Goal: Task Accomplishment & Management: Complete application form

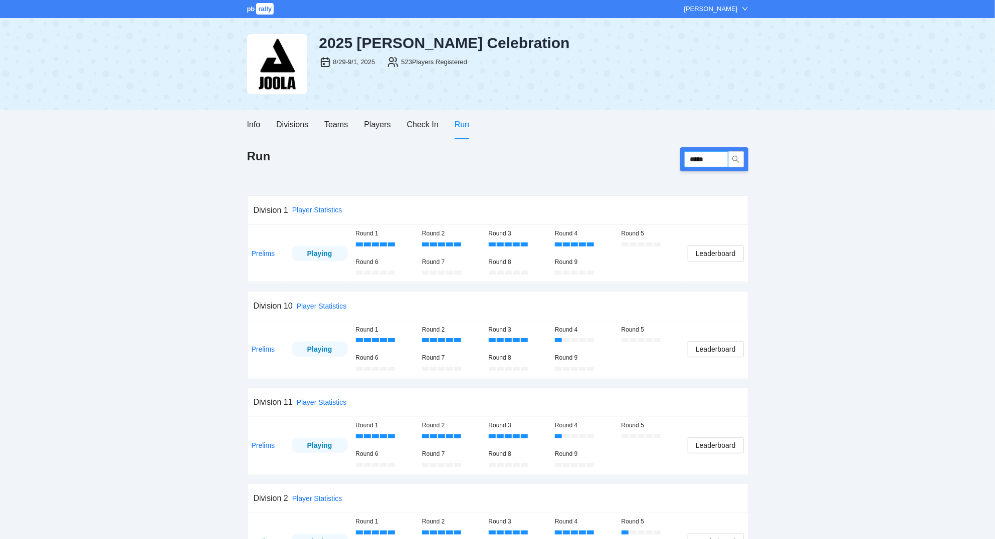
click at [706, 152] on input "*****" at bounding box center [706, 159] width 44 height 16
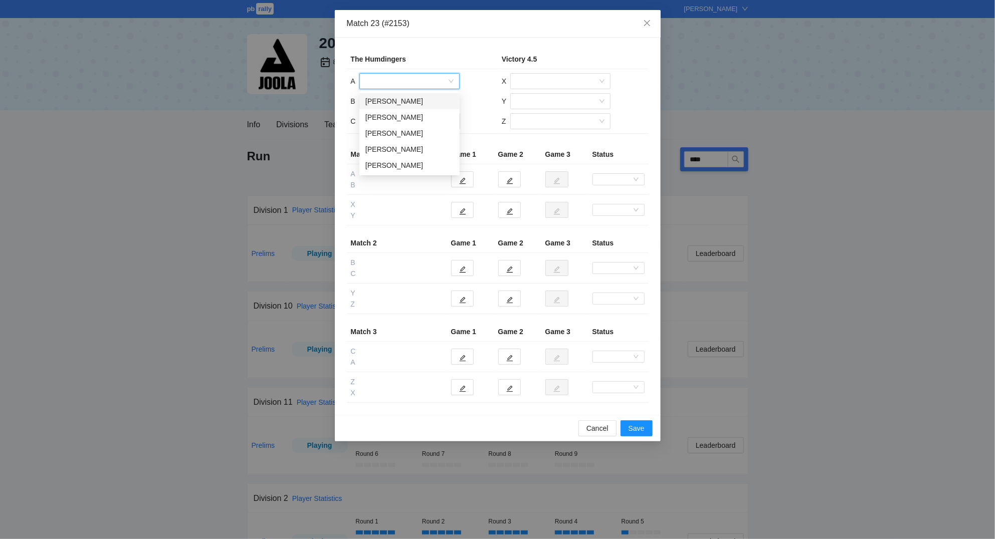
click at [398, 86] on input "search" at bounding box center [405, 81] width 81 height 15
click at [397, 119] on div "[PERSON_NAME]" at bounding box center [409, 117] width 88 height 11
click at [394, 103] on input "search" at bounding box center [405, 101] width 81 height 15
click at [395, 121] on div "[PERSON_NAME]" at bounding box center [409, 121] width 88 height 11
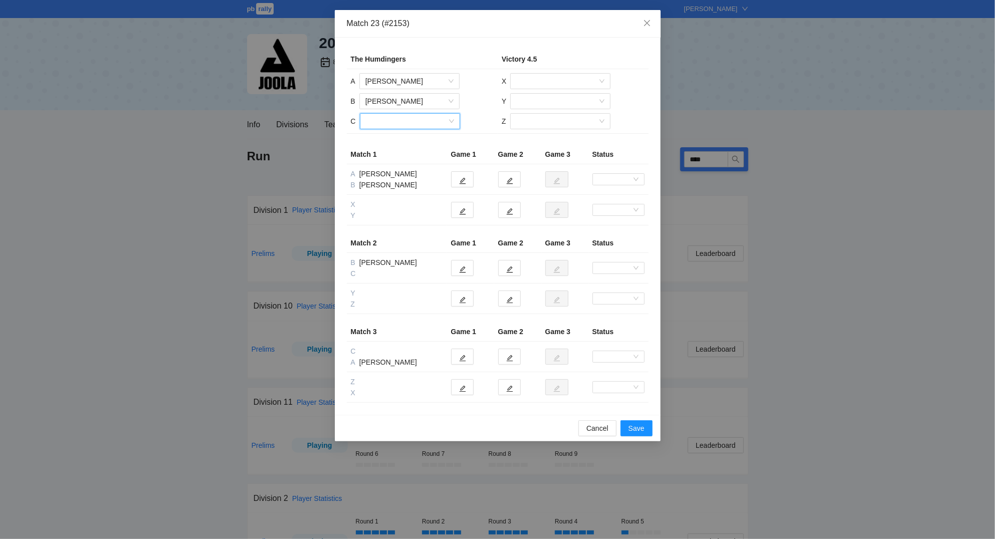
click at [401, 124] on input "search" at bounding box center [406, 121] width 81 height 15
click at [402, 155] on div "[PERSON_NAME]" at bounding box center [409, 157] width 88 height 11
click at [563, 82] on input "search" at bounding box center [556, 81] width 81 height 15
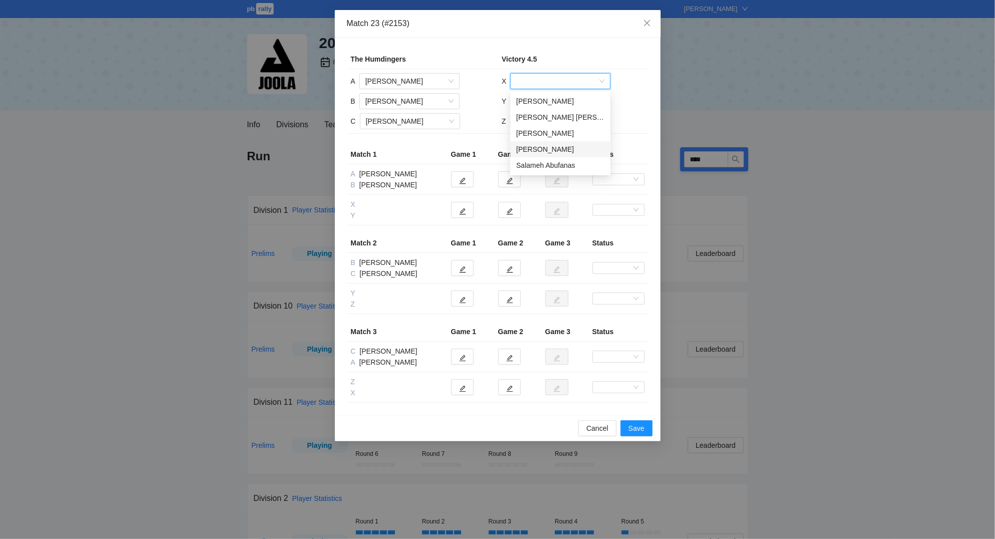
click at [561, 148] on div "[PERSON_NAME]" at bounding box center [560, 149] width 88 height 11
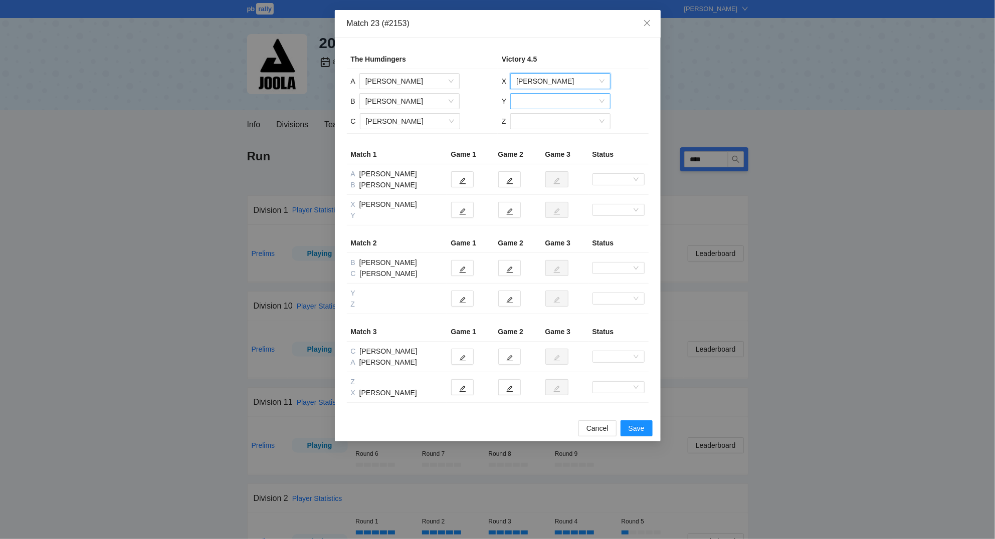
click at [545, 100] on input "search" at bounding box center [556, 101] width 81 height 15
click at [548, 166] on div "Salameh Abufanas" at bounding box center [560, 169] width 88 height 11
click at [541, 122] on input "search" at bounding box center [556, 121] width 81 height 15
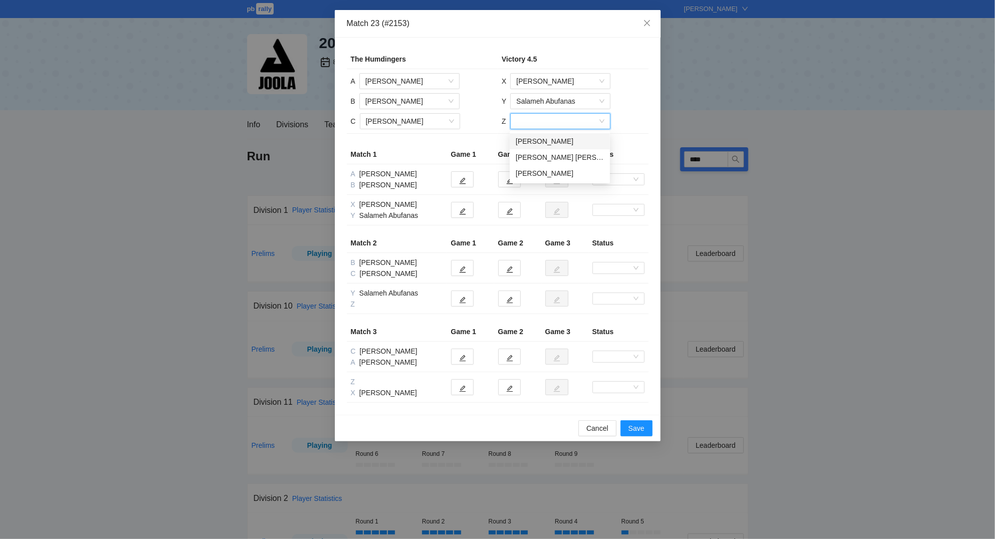
click at [546, 142] on div "[PERSON_NAME]" at bounding box center [560, 141] width 88 height 11
click at [465, 213] on icon "edit" at bounding box center [462, 211] width 7 height 7
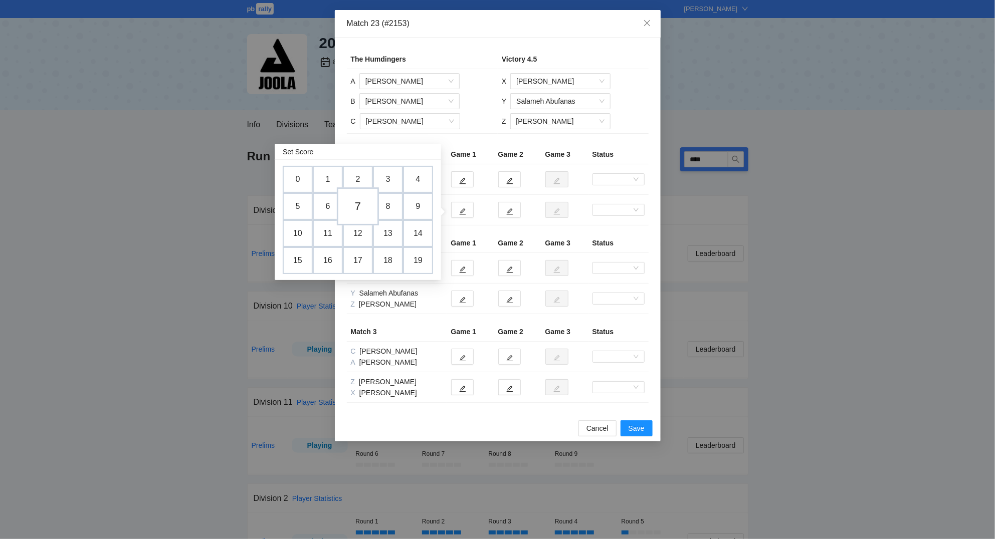
click at [358, 200] on td "7" at bounding box center [358, 206] width 42 height 38
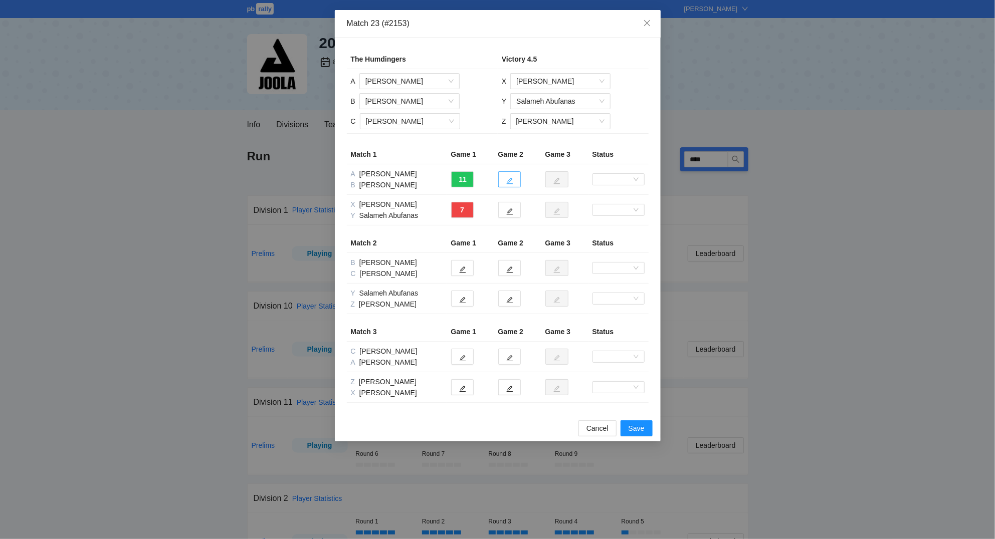
click at [512, 181] on icon "edit" at bounding box center [509, 180] width 7 height 7
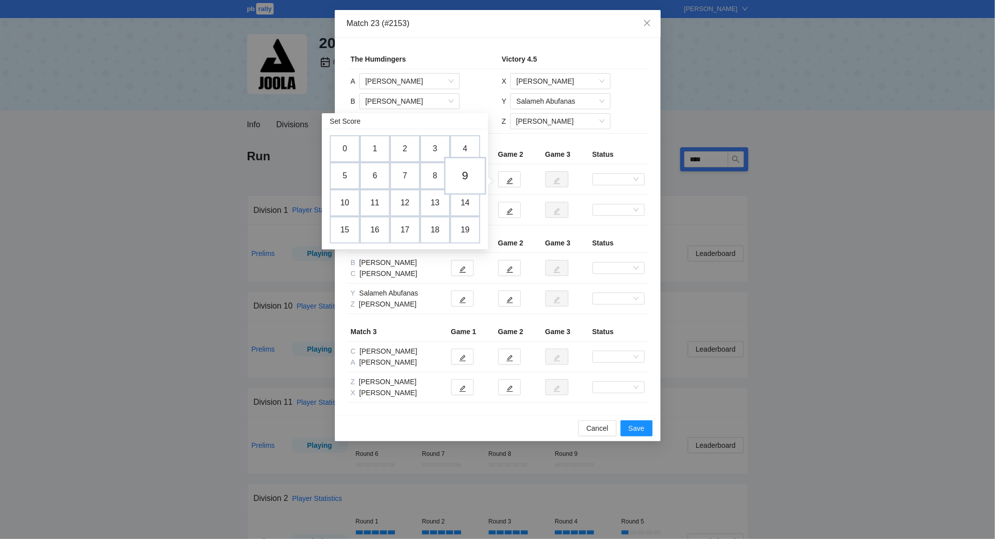
click at [472, 174] on td "9" at bounding box center [465, 176] width 42 height 38
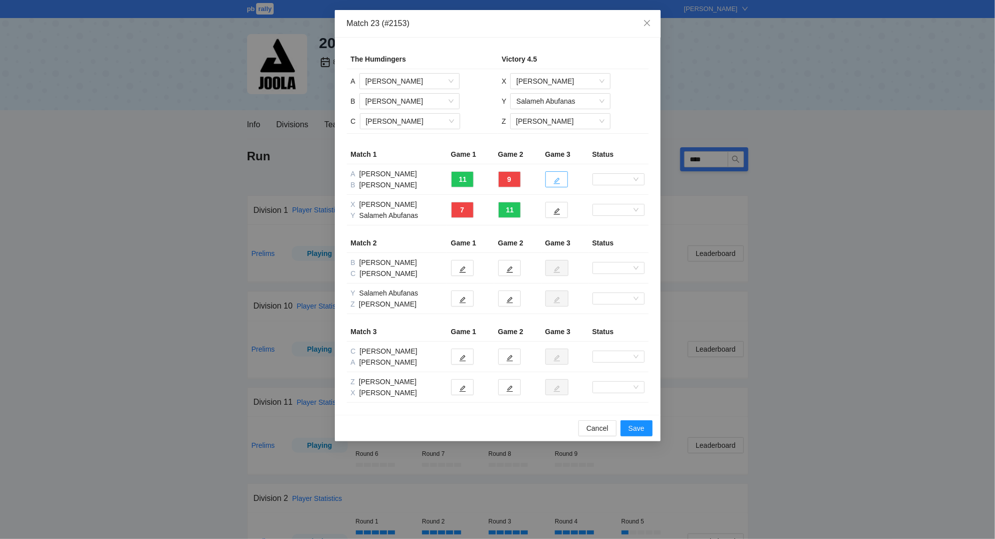
click at [558, 179] on icon "edit" at bounding box center [556, 180] width 7 height 7
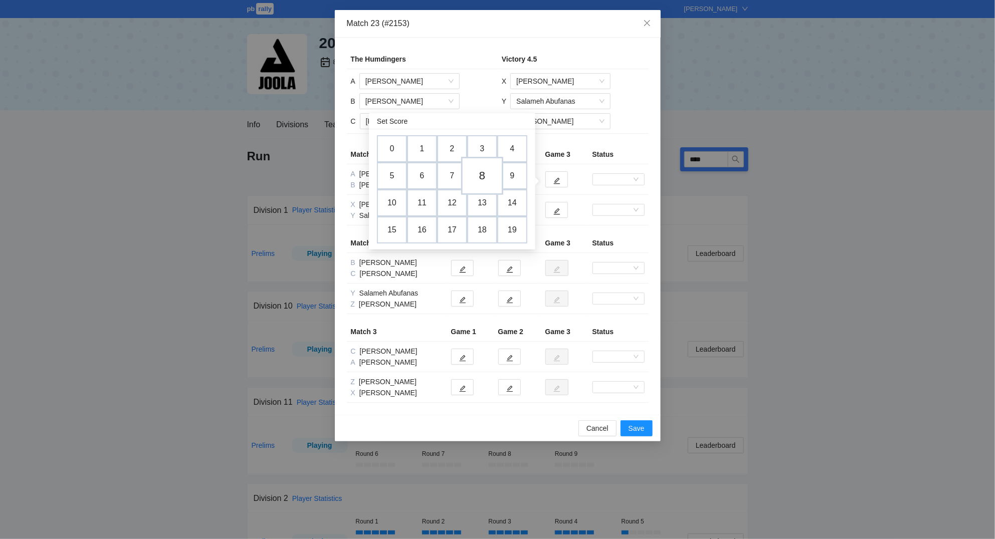
click at [490, 179] on td "8" at bounding box center [482, 176] width 42 height 38
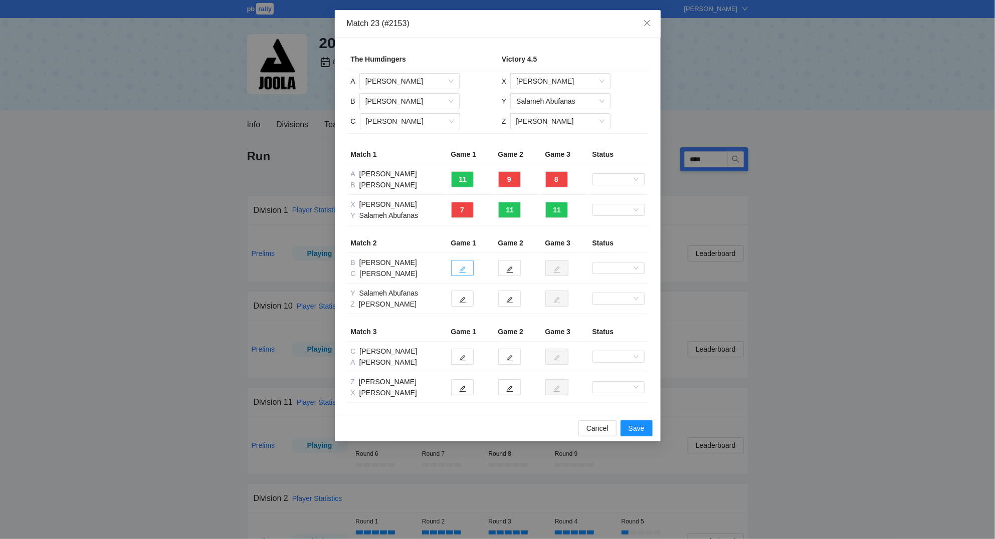
click at [465, 272] on icon "edit" at bounding box center [462, 269] width 7 height 7
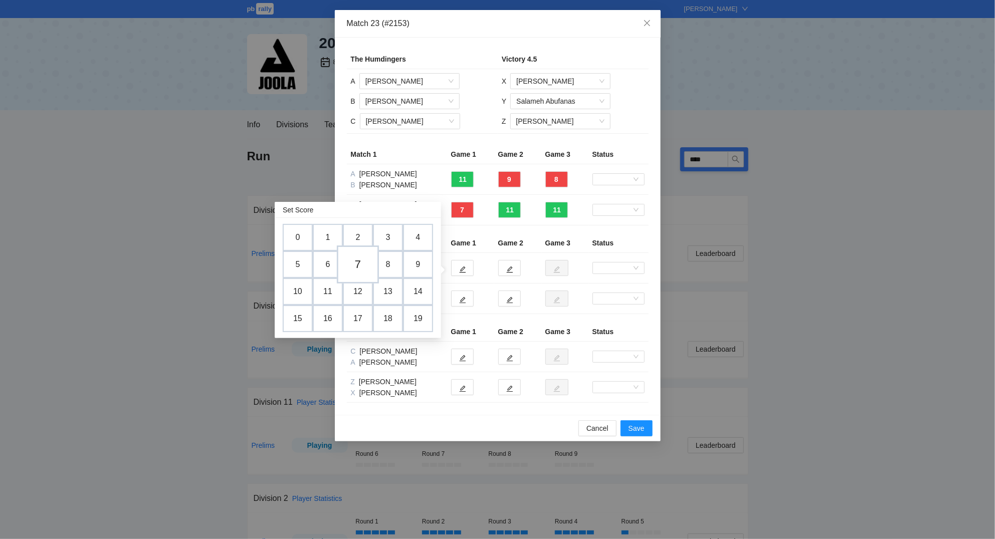
click at [364, 266] on td "7" at bounding box center [358, 265] width 42 height 38
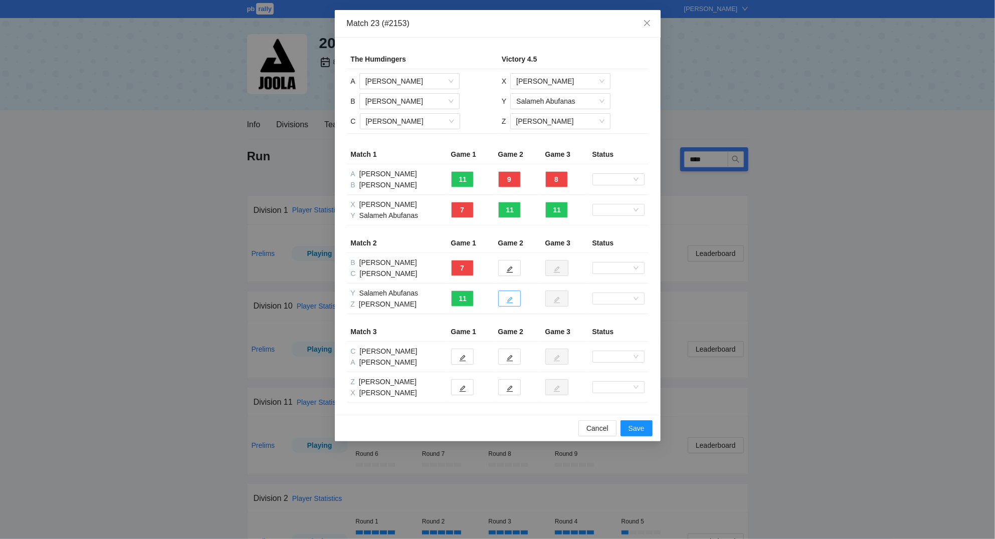
click at [512, 304] on icon "edit" at bounding box center [509, 300] width 7 height 7
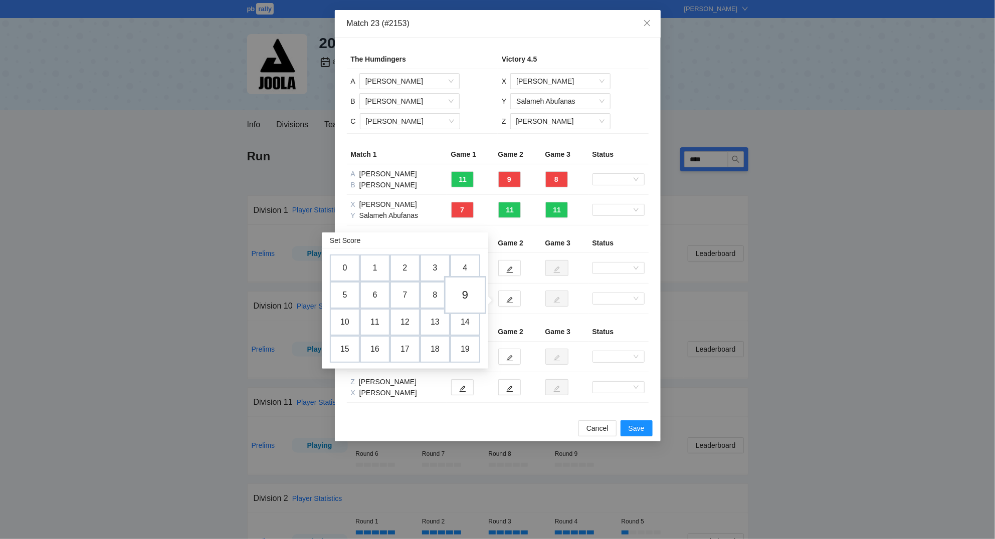
click at [472, 298] on td "9" at bounding box center [465, 295] width 42 height 38
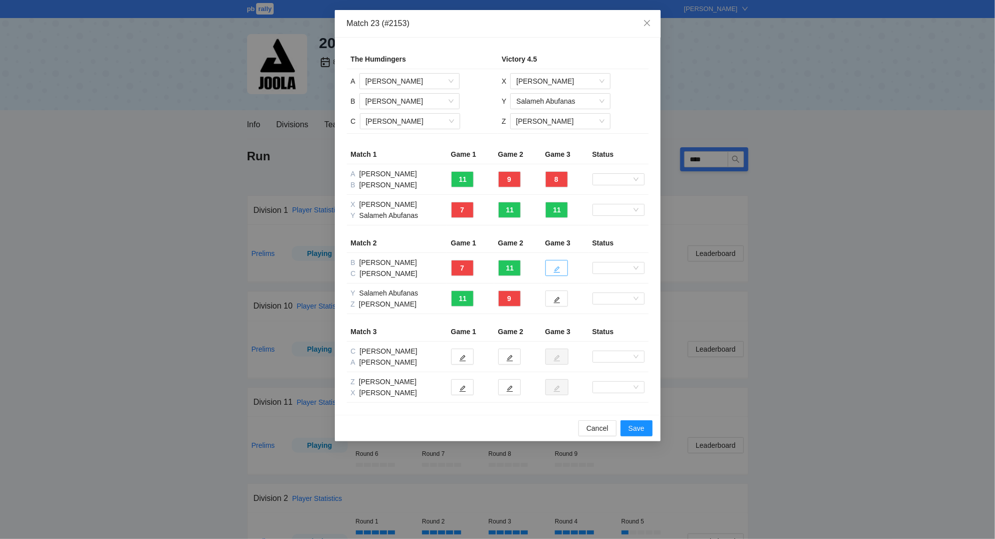
click at [555, 268] on icon "edit" at bounding box center [556, 269] width 7 height 7
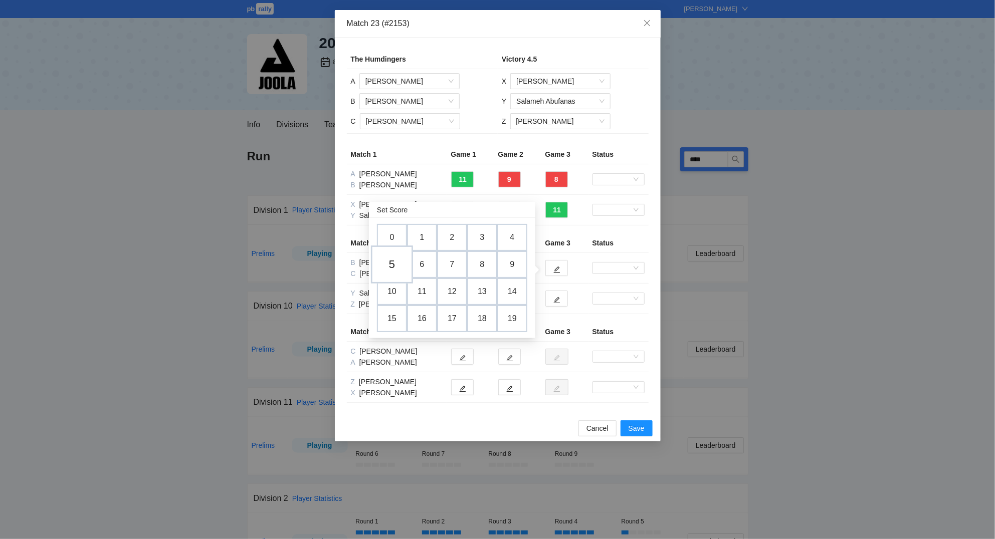
click at [397, 265] on td "5" at bounding box center [392, 265] width 42 height 38
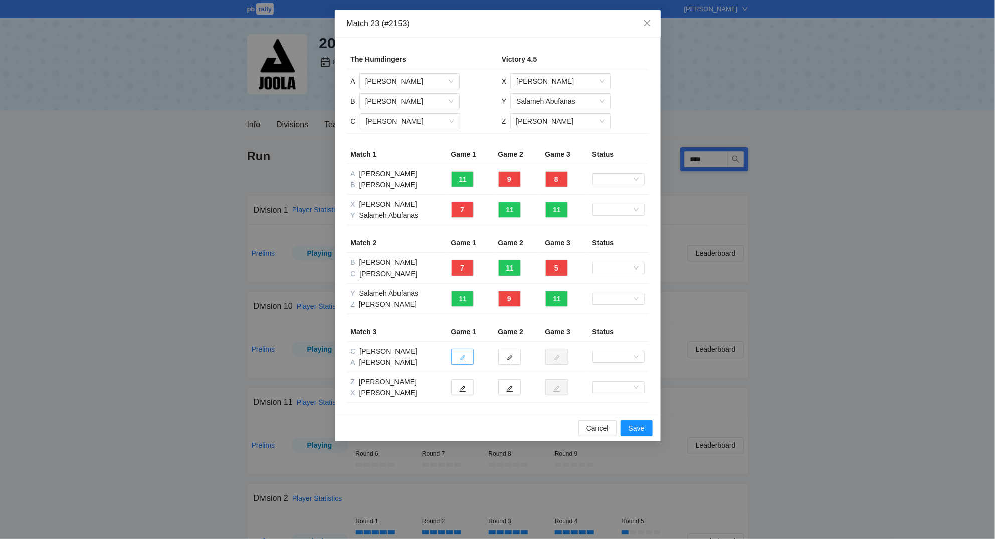
click at [459, 360] on button "button" at bounding box center [462, 357] width 23 height 16
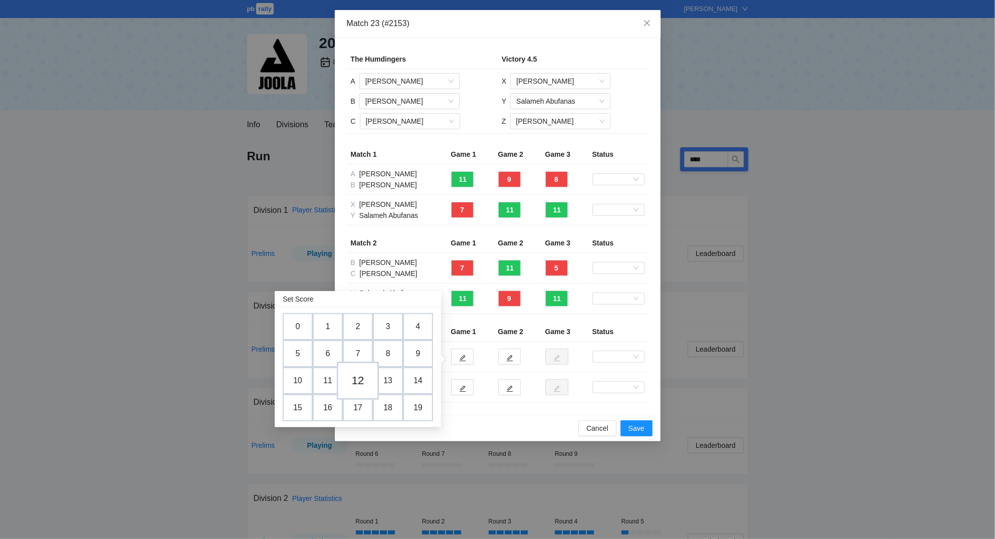
click at [357, 379] on td "12" at bounding box center [358, 381] width 42 height 38
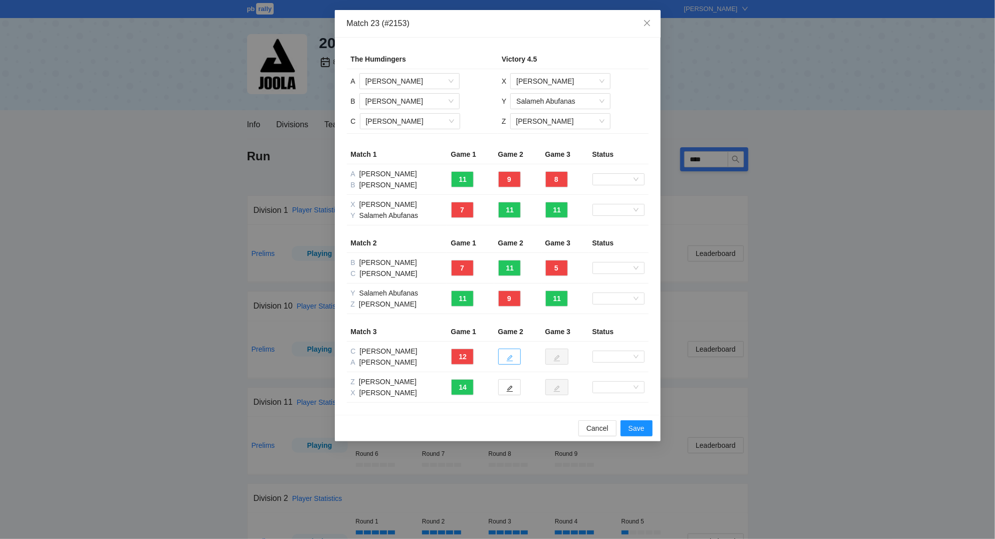
click at [513, 359] on button "button" at bounding box center [509, 357] width 23 height 16
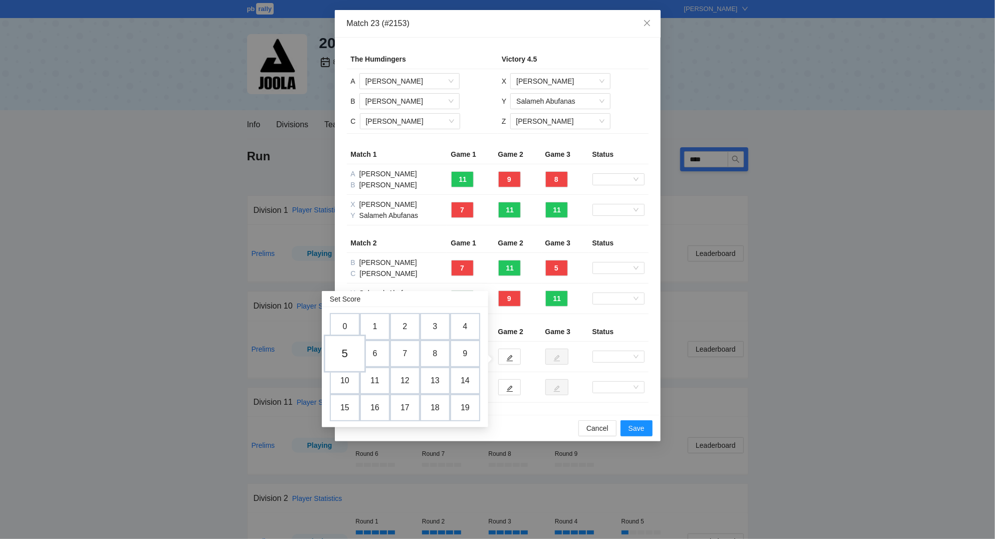
click at [350, 352] on td "5" at bounding box center [345, 354] width 42 height 38
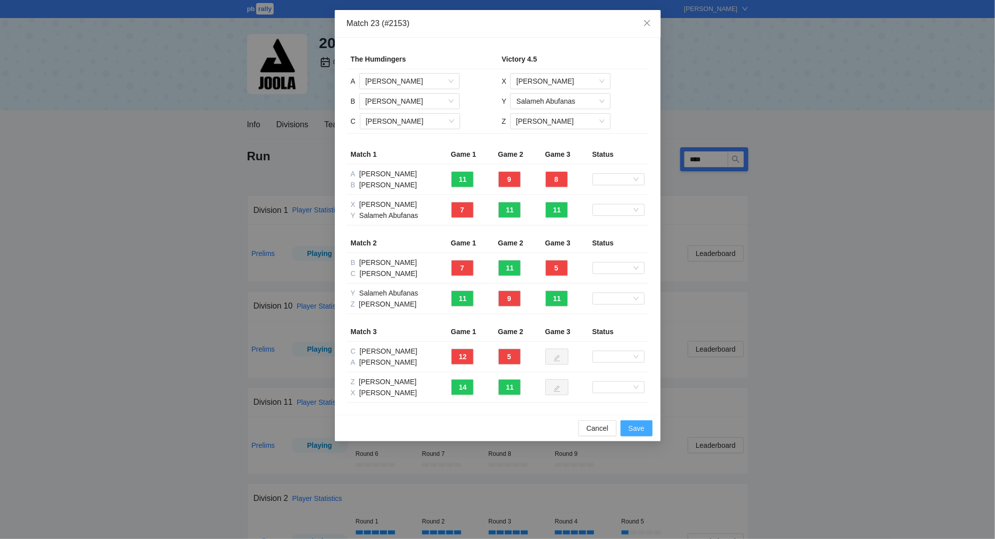
click at [632, 430] on span "Save" at bounding box center [636, 428] width 16 height 11
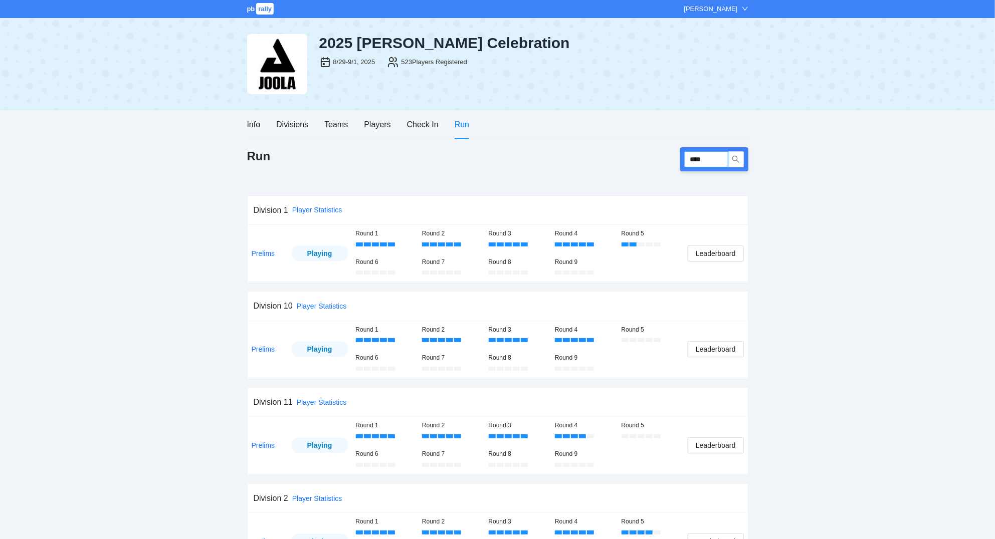
click at [722, 154] on input "****" at bounding box center [706, 159] width 44 height 16
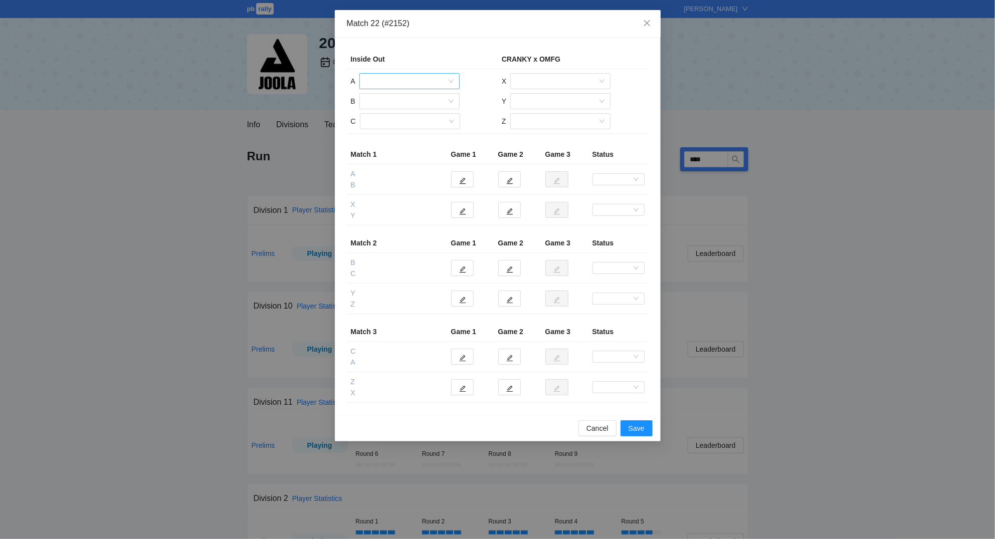
click at [413, 81] on input "search" at bounding box center [405, 81] width 81 height 15
click at [412, 122] on div "[PERSON_NAME]" at bounding box center [409, 117] width 88 height 11
click at [399, 99] on input "search" at bounding box center [405, 101] width 81 height 15
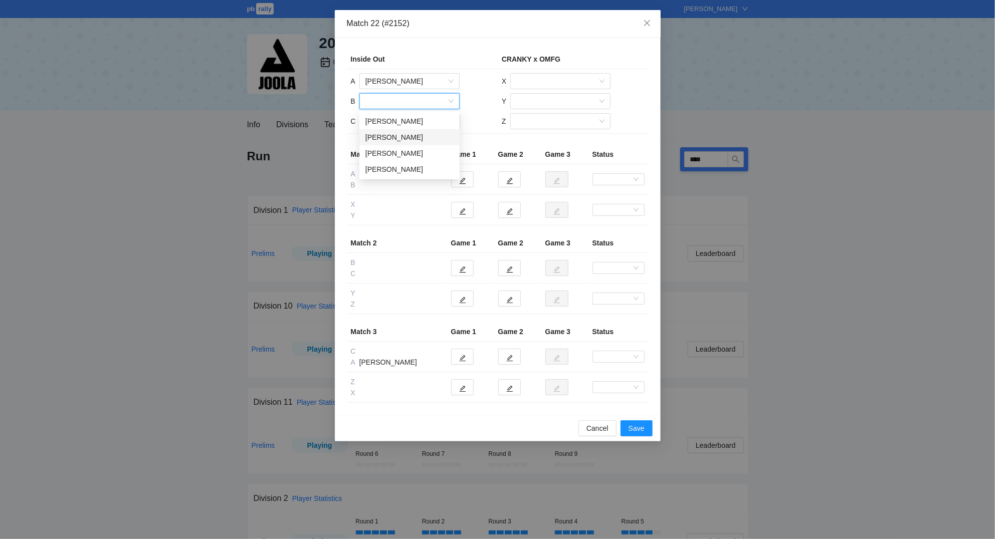
click at [394, 138] on div "[PERSON_NAME]" at bounding box center [409, 137] width 88 height 11
click at [399, 124] on input "search" at bounding box center [406, 121] width 81 height 15
click at [402, 171] on div "[PERSON_NAME]" at bounding box center [409, 173] width 88 height 11
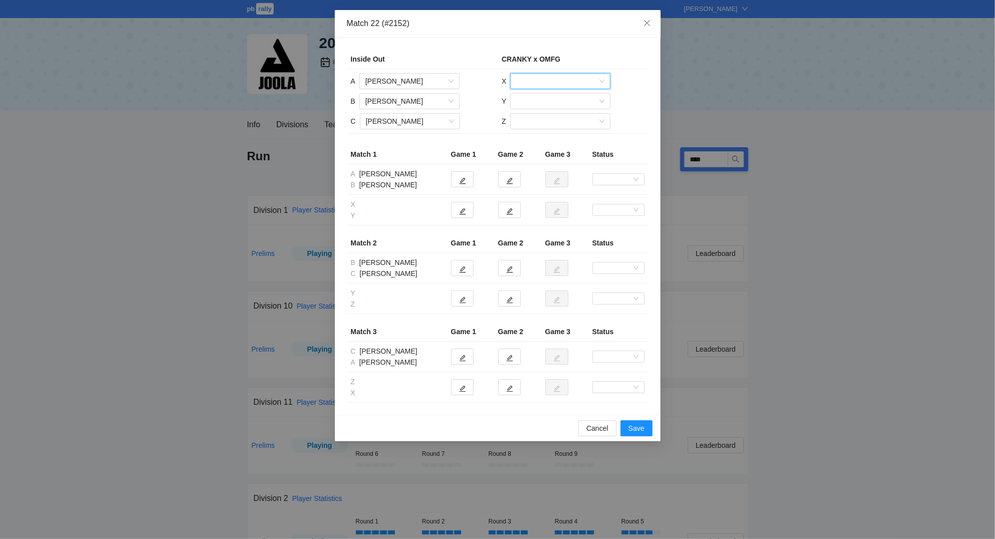
click at [553, 78] on input "search" at bounding box center [556, 81] width 81 height 15
click at [563, 151] on div "[PERSON_NAME]" at bounding box center [560, 149] width 88 height 11
click at [541, 101] on input "search" at bounding box center [556, 101] width 81 height 15
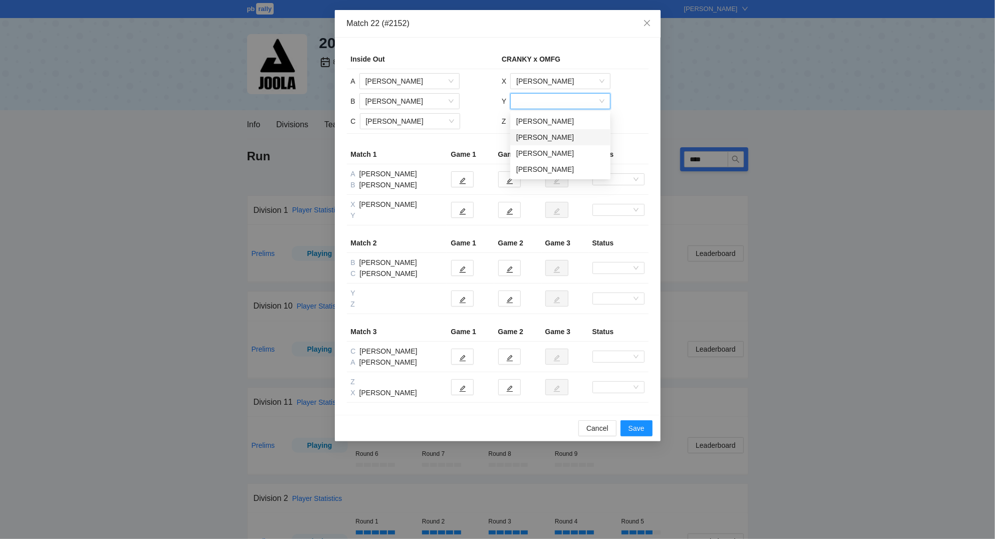
click at [547, 134] on div "[PERSON_NAME]" at bounding box center [560, 137] width 88 height 11
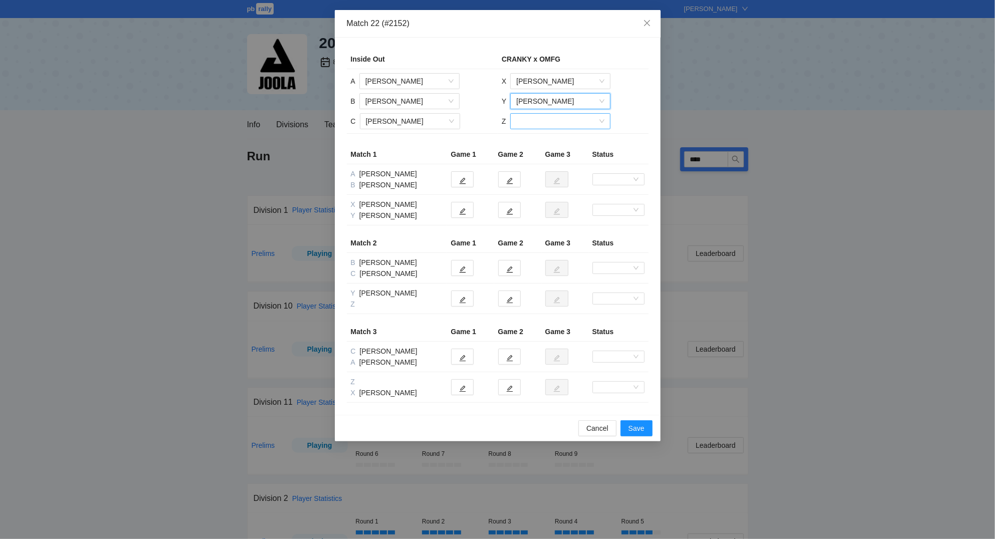
click at [543, 126] on input "search" at bounding box center [556, 121] width 81 height 15
click at [547, 156] on div "[PERSON_NAME]" at bounding box center [560, 157] width 88 height 11
click at [465, 179] on icon "edit" at bounding box center [462, 180] width 7 height 7
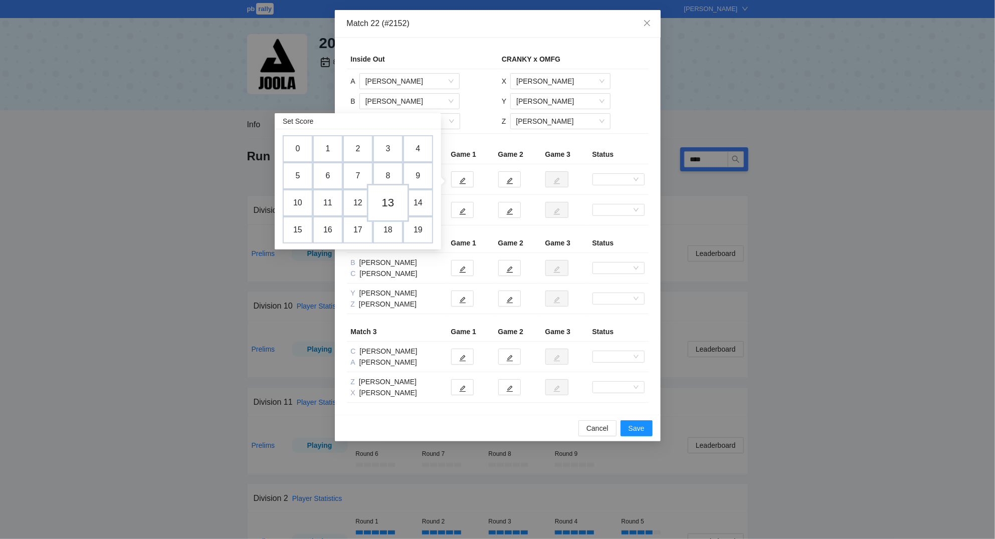
click at [392, 196] on td "13" at bounding box center [388, 203] width 42 height 38
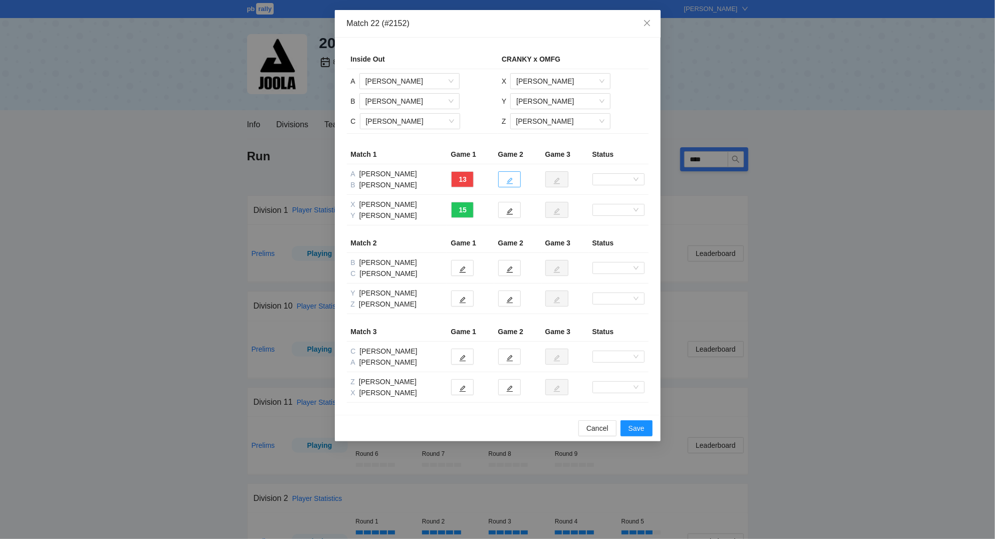
click at [509, 179] on icon "edit" at bounding box center [509, 180] width 7 height 7
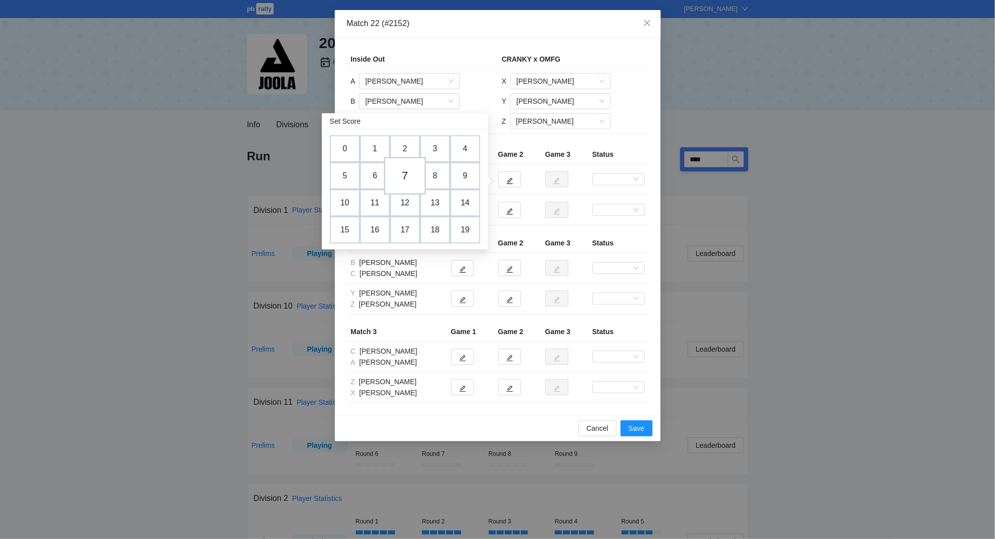
click at [406, 174] on td "7" at bounding box center [405, 176] width 42 height 38
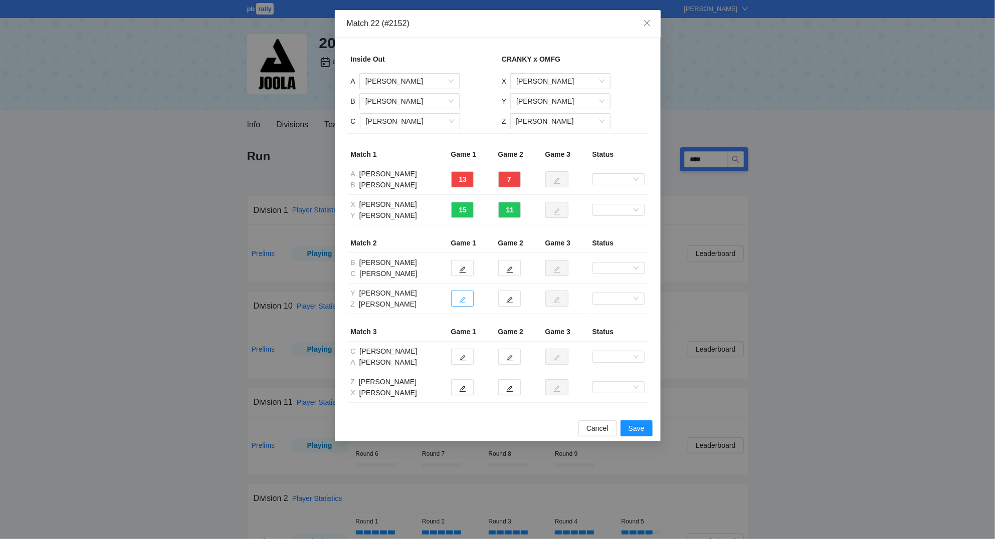
click at [469, 302] on button "button" at bounding box center [462, 299] width 23 height 16
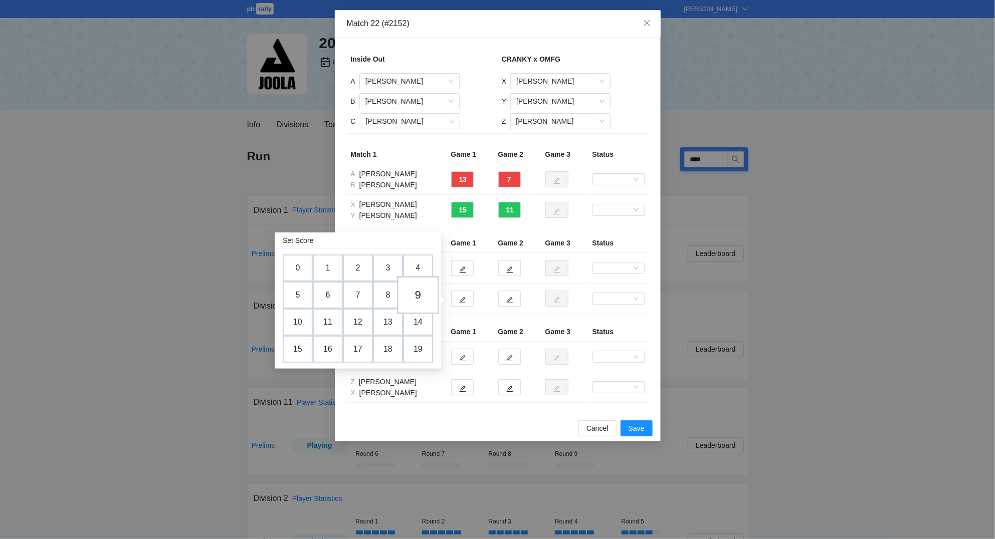
click at [421, 298] on td "9" at bounding box center [418, 295] width 42 height 38
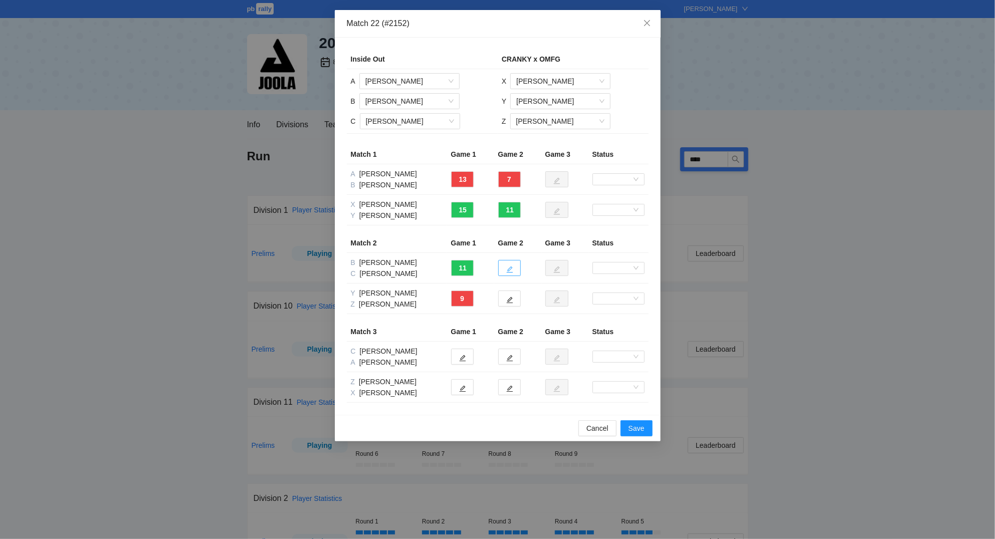
click at [506, 270] on button "button" at bounding box center [509, 268] width 23 height 16
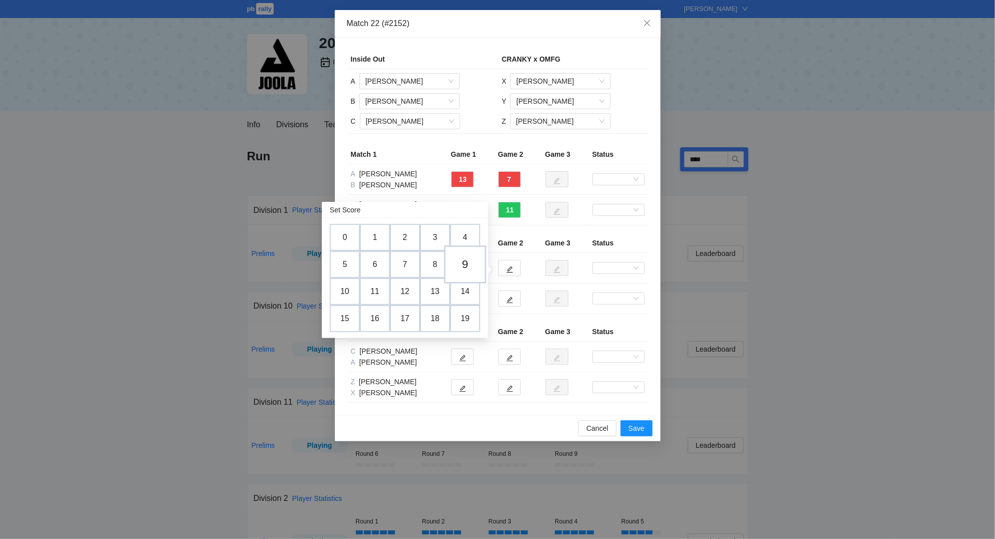
click at [472, 264] on td "9" at bounding box center [465, 265] width 42 height 38
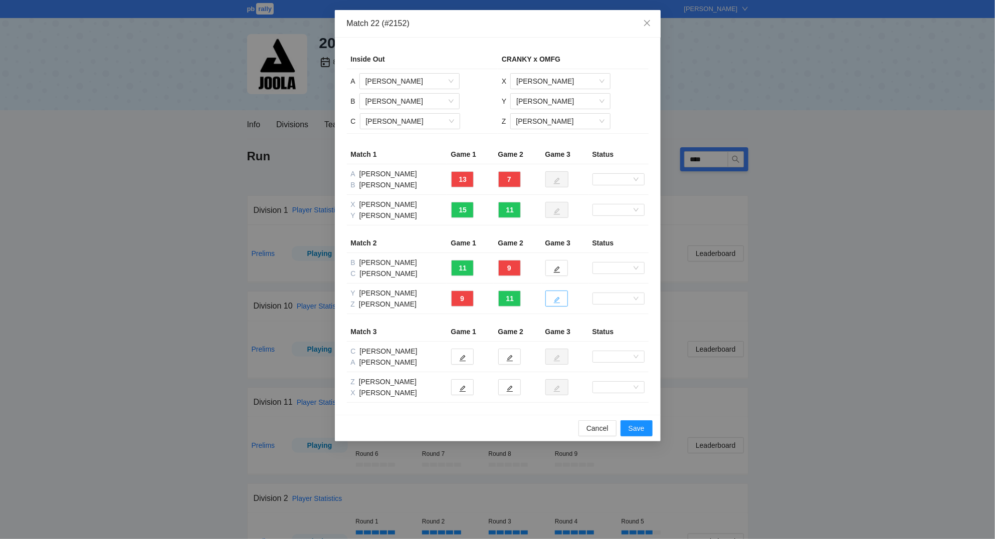
click at [563, 299] on button "button" at bounding box center [556, 299] width 23 height 16
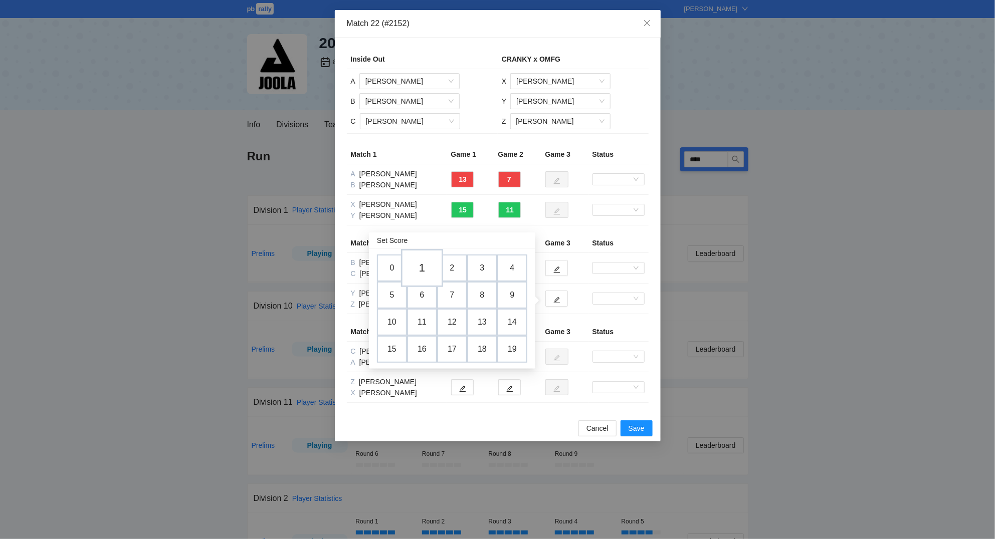
click at [424, 268] on td "1" at bounding box center [422, 268] width 42 height 38
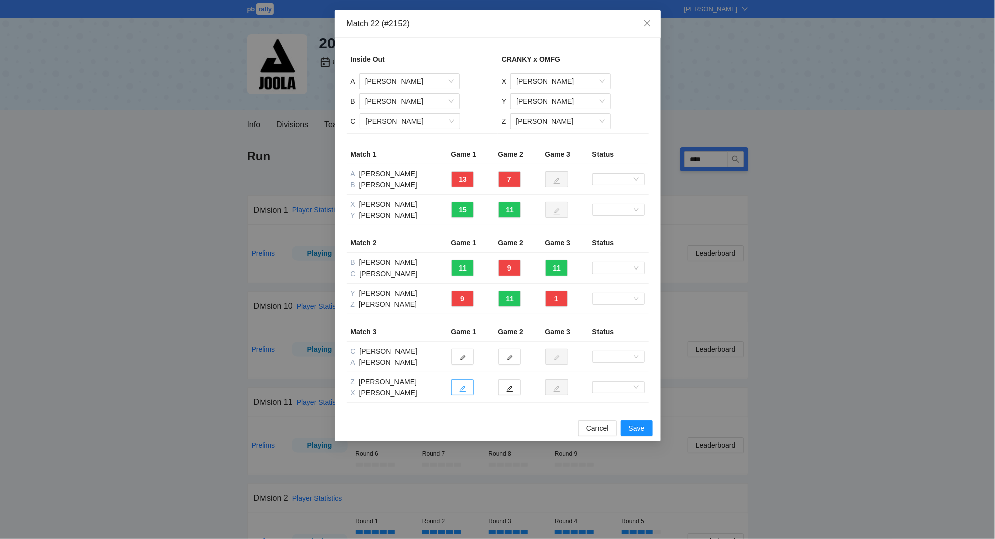
click at [461, 389] on icon "edit" at bounding box center [462, 388] width 7 height 7
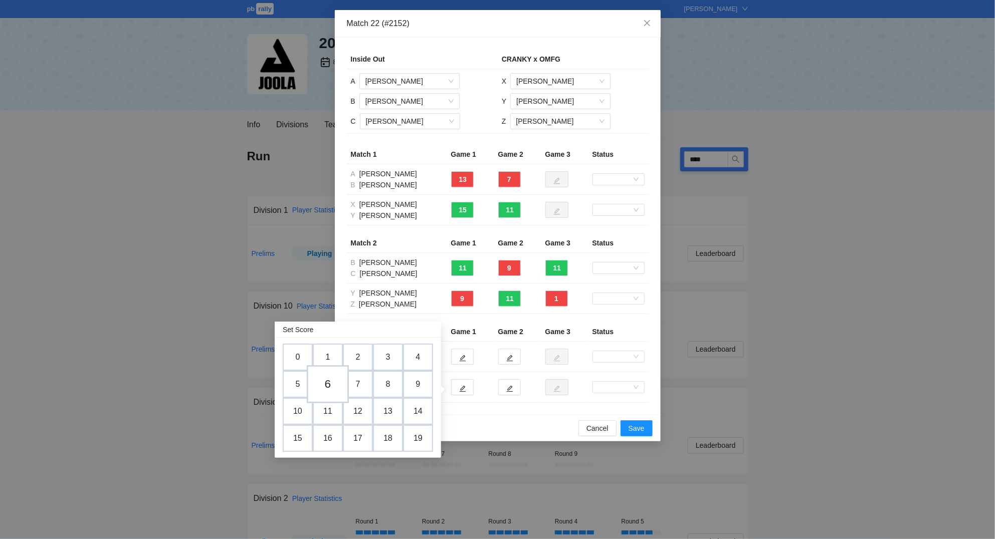
click at [328, 378] on td "6" at bounding box center [328, 384] width 42 height 38
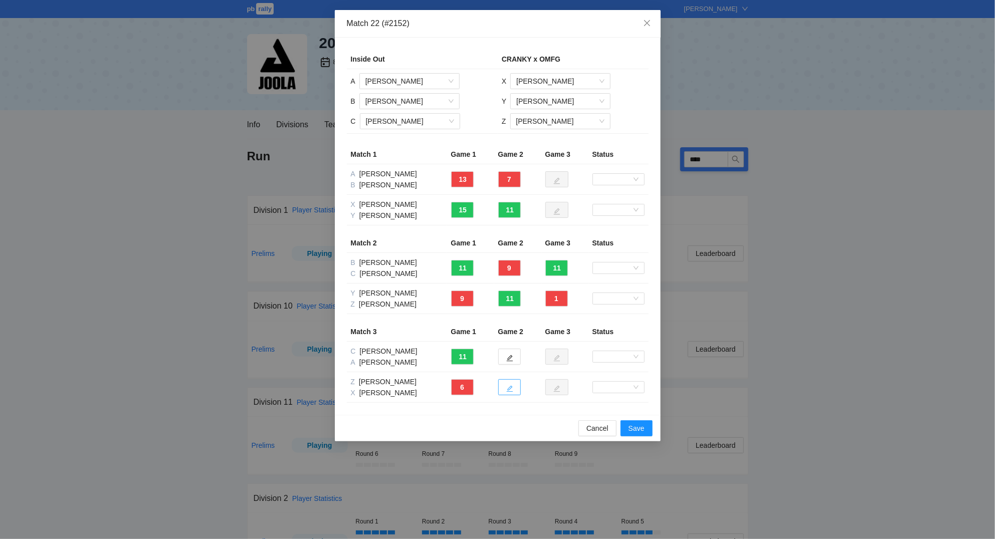
click at [514, 388] on button "button" at bounding box center [509, 387] width 23 height 16
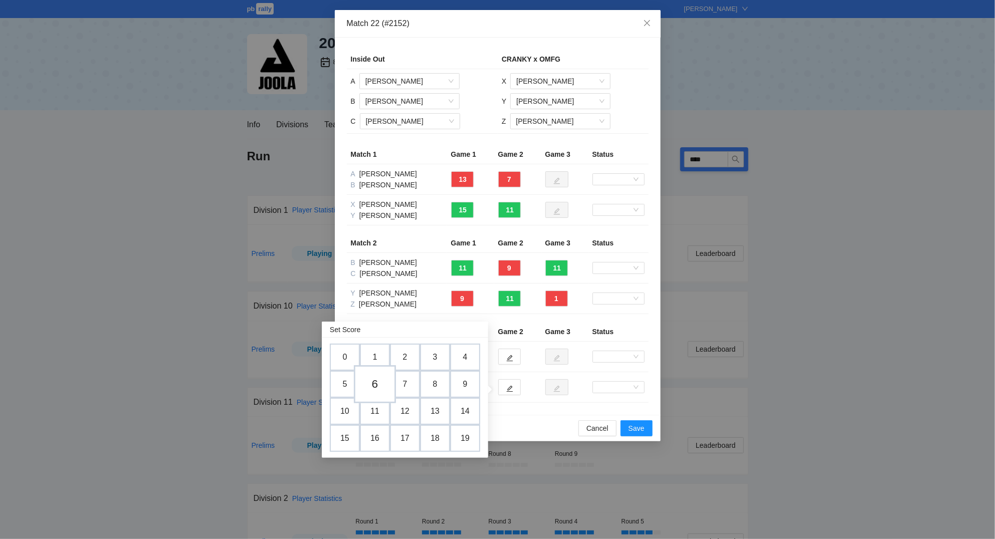
click at [380, 378] on td "6" at bounding box center [375, 384] width 42 height 38
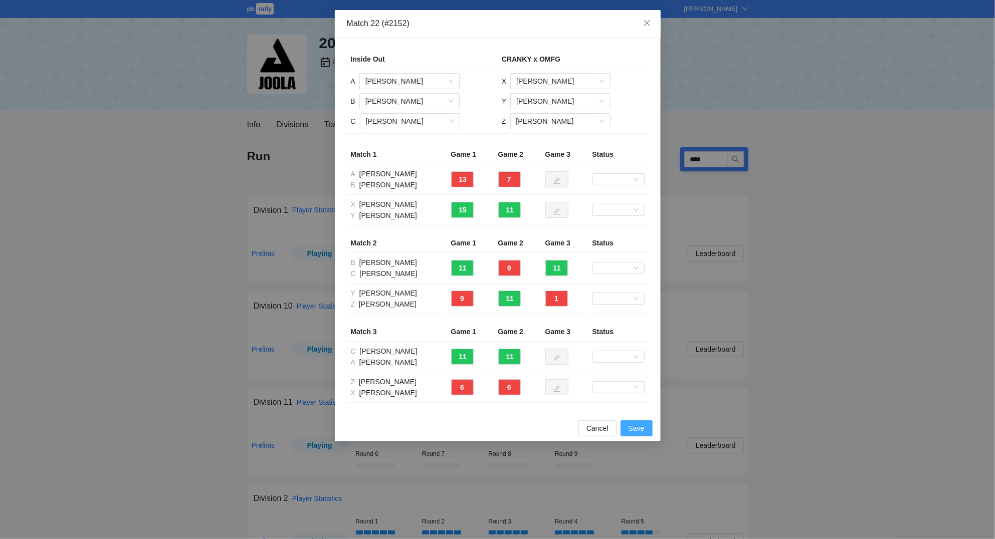
click at [637, 429] on span "Save" at bounding box center [636, 428] width 16 height 11
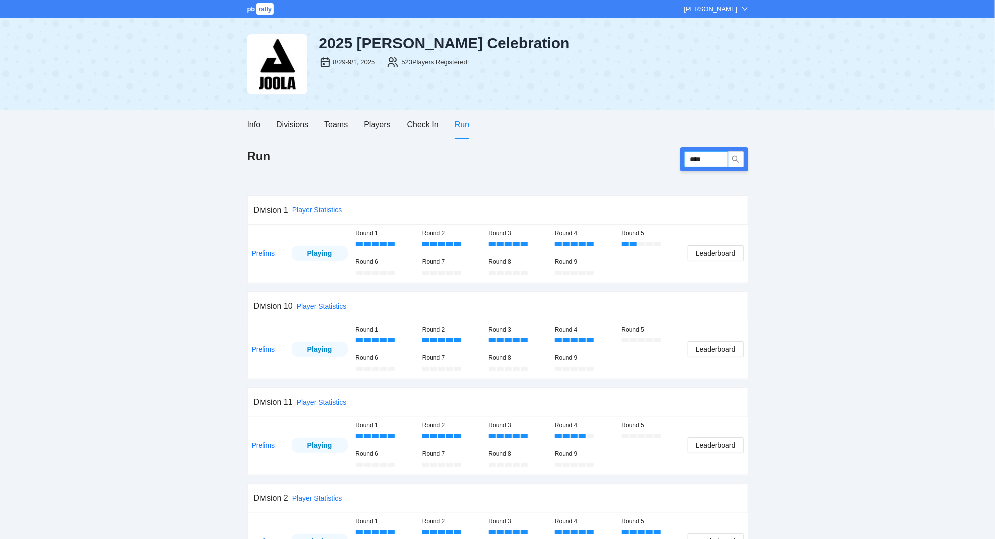
click at [715, 153] on input "****" at bounding box center [706, 159] width 44 height 16
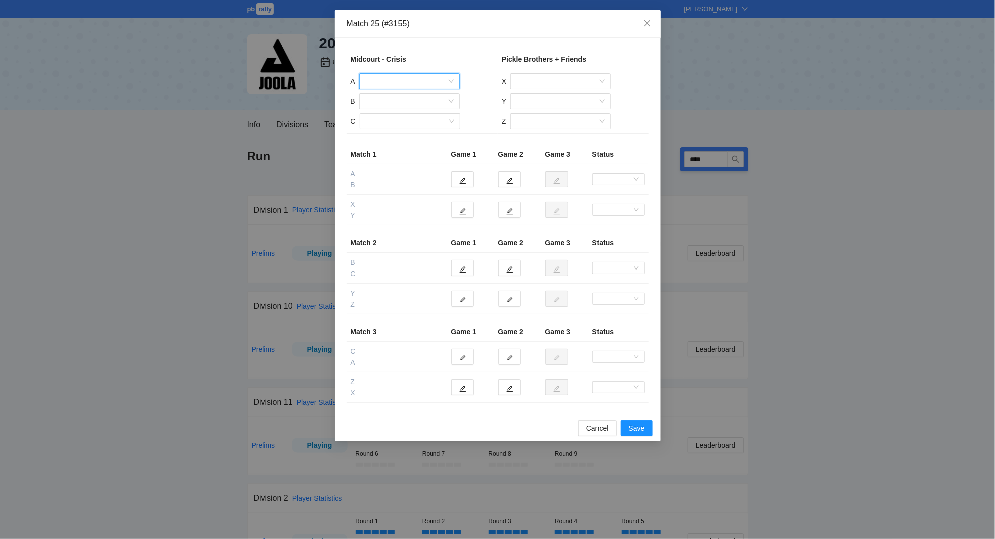
click at [393, 84] on input "search" at bounding box center [405, 81] width 81 height 15
click at [411, 100] on div "[PERSON_NAME]" at bounding box center [409, 101] width 88 height 11
click at [402, 121] on input "search" at bounding box center [406, 121] width 81 height 15
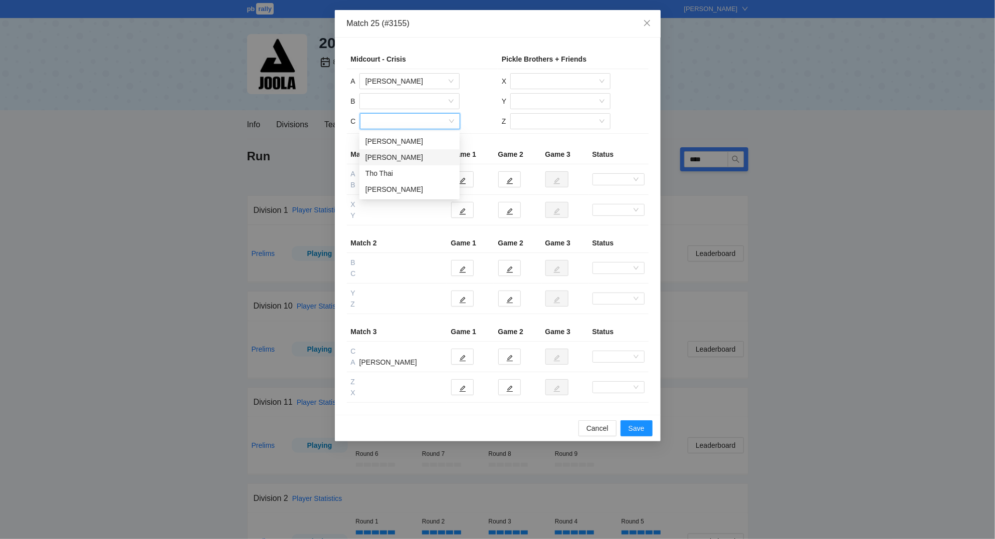
click at [407, 158] on div "[PERSON_NAME]" at bounding box center [409, 157] width 88 height 11
click at [394, 104] on input "search" at bounding box center [405, 101] width 81 height 15
click at [393, 138] on div "Tho Thai" at bounding box center [409, 137] width 88 height 11
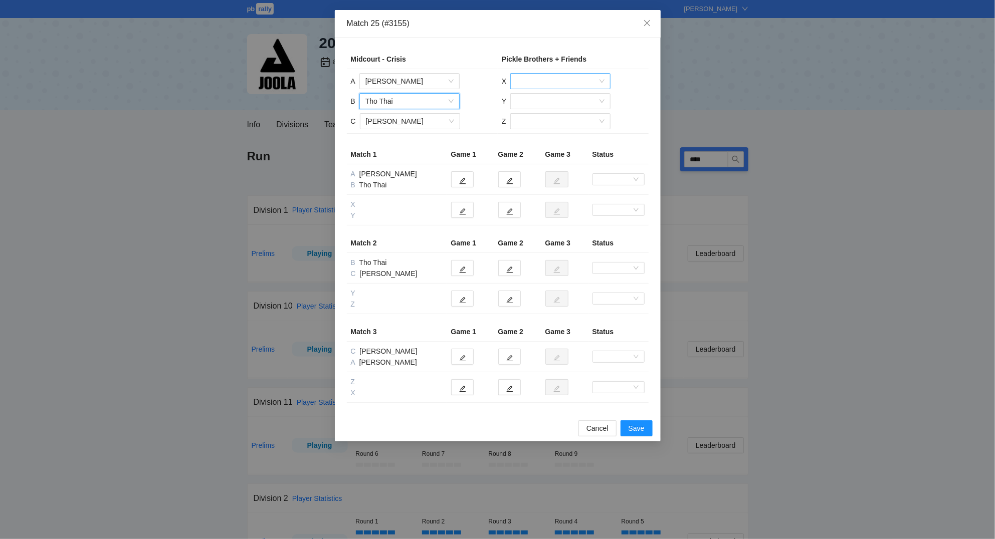
click at [567, 80] on input "search" at bounding box center [556, 81] width 81 height 15
click at [561, 146] on div "[PERSON_NAME]" at bounding box center [560, 149] width 88 height 11
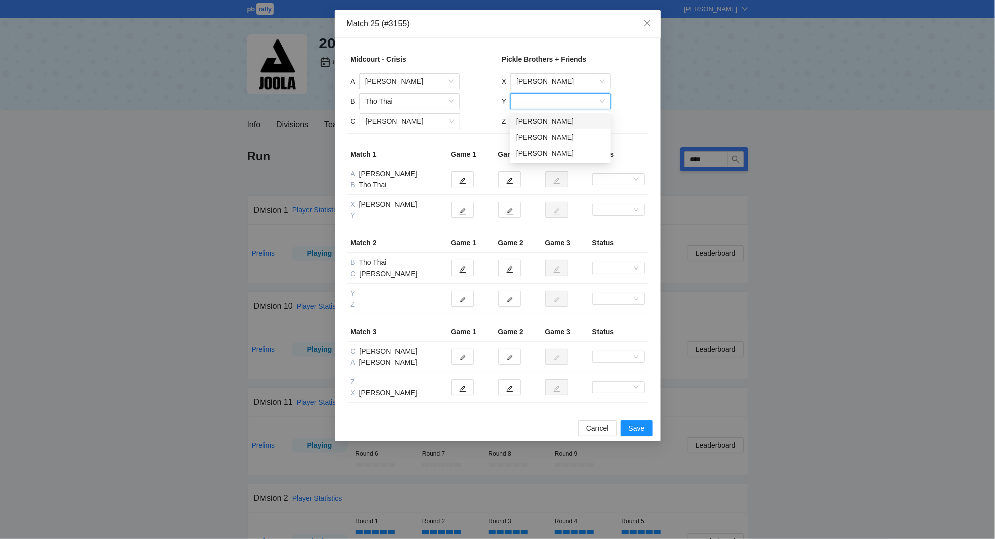
click at [546, 102] on input "search" at bounding box center [556, 101] width 81 height 15
click at [546, 150] on div "[PERSON_NAME]" at bounding box center [560, 153] width 88 height 11
click at [541, 123] on input "search" at bounding box center [556, 121] width 81 height 15
click at [538, 156] on div "[PERSON_NAME]" at bounding box center [560, 157] width 88 height 11
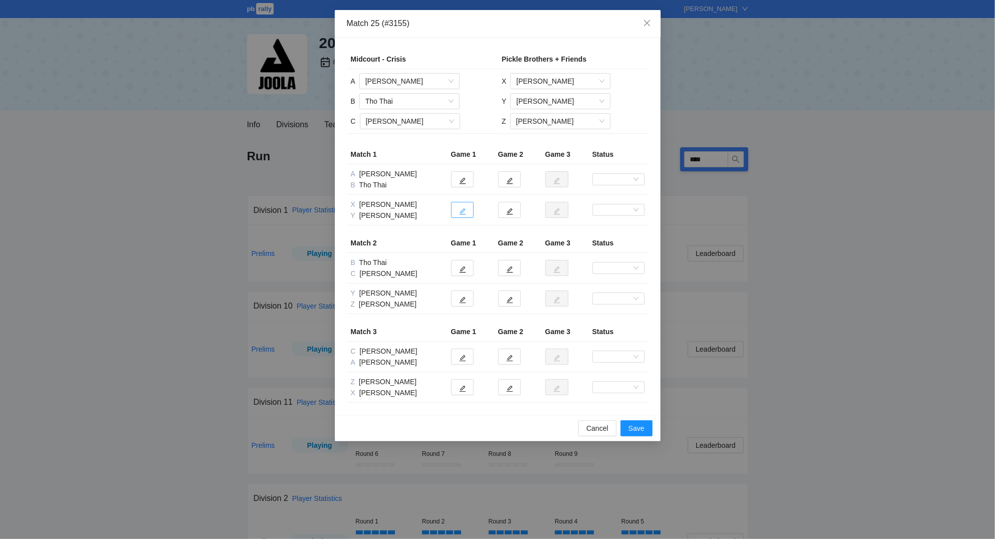
click at [465, 210] on icon "edit" at bounding box center [462, 211] width 7 height 7
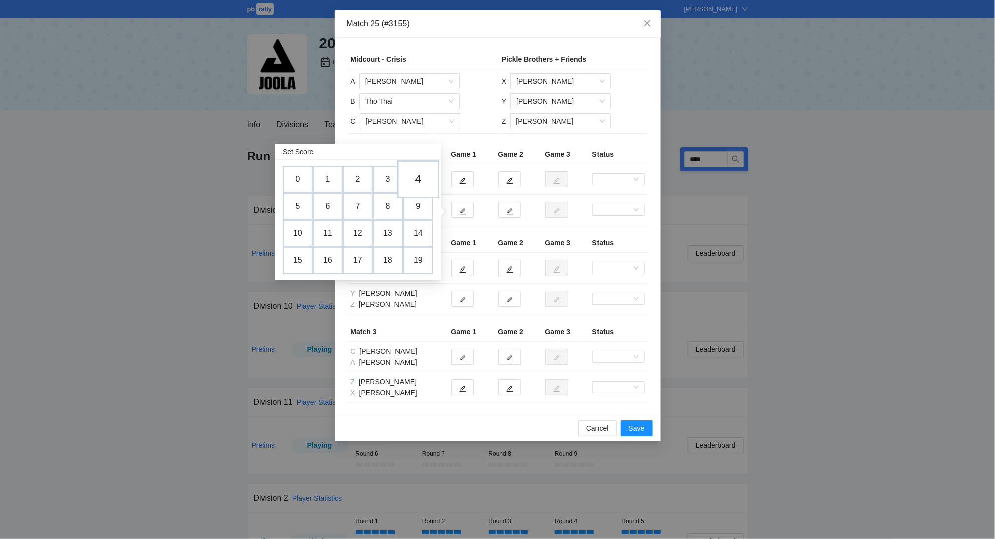
click at [418, 182] on td "4" at bounding box center [418, 179] width 42 height 38
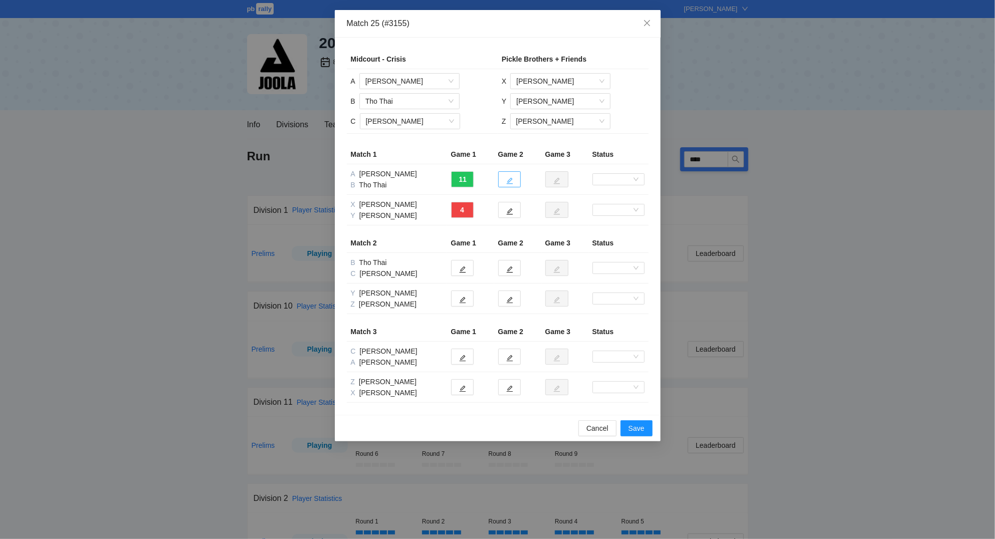
click at [508, 177] on span "edit" at bounding box center [509, 181] width 7 height 8
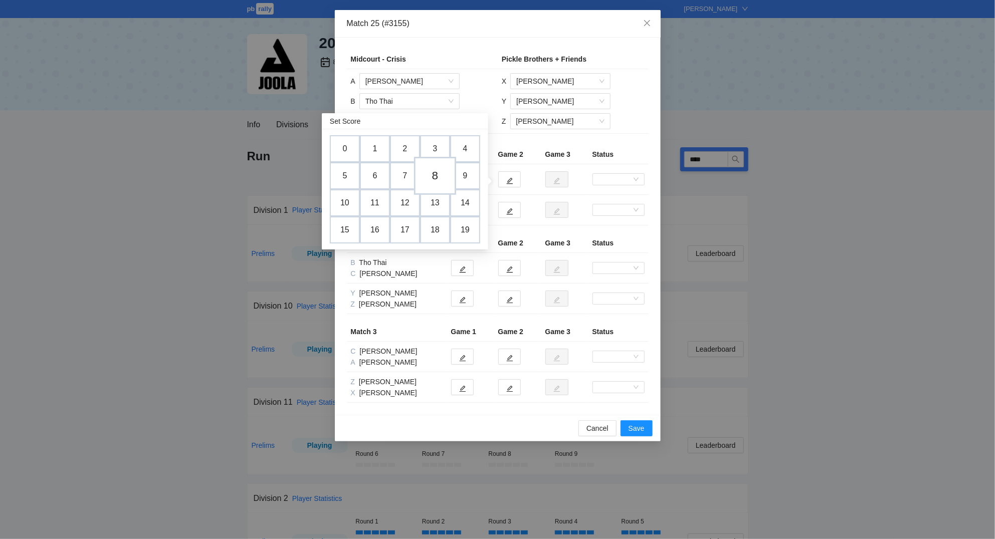
click at [437, 174] on td "8" at bounding box center [435, 176] width 42 height 38
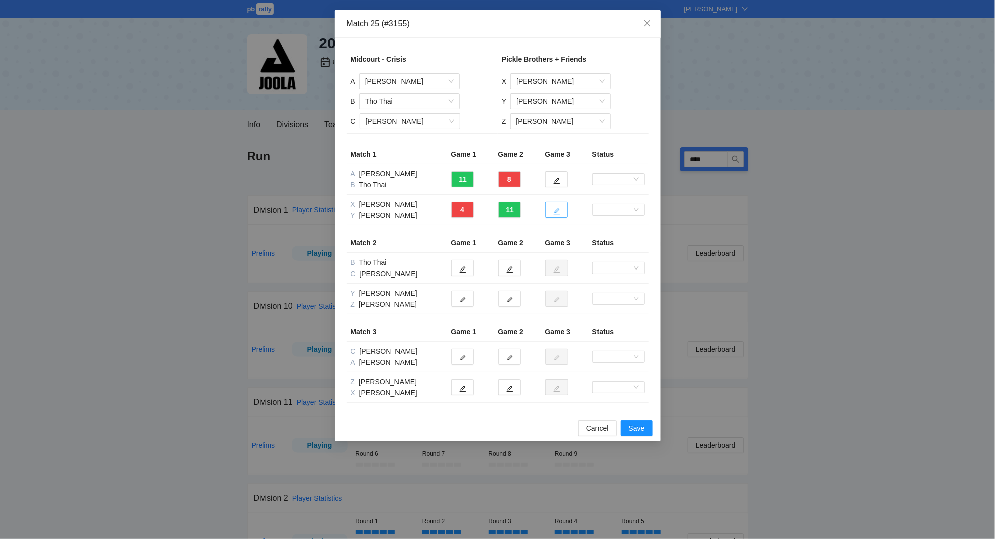
click at [556, 212] on icon "edit" at bounding box center [556, 211] width 7 height 7
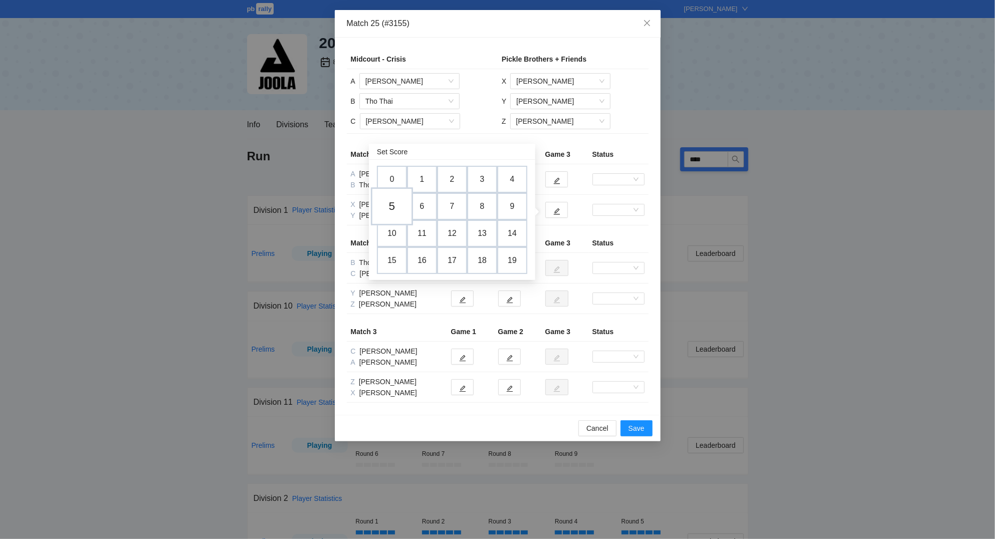
click at [392, 201] on td "5" at bounding box center [392, 206] width 42 height 38
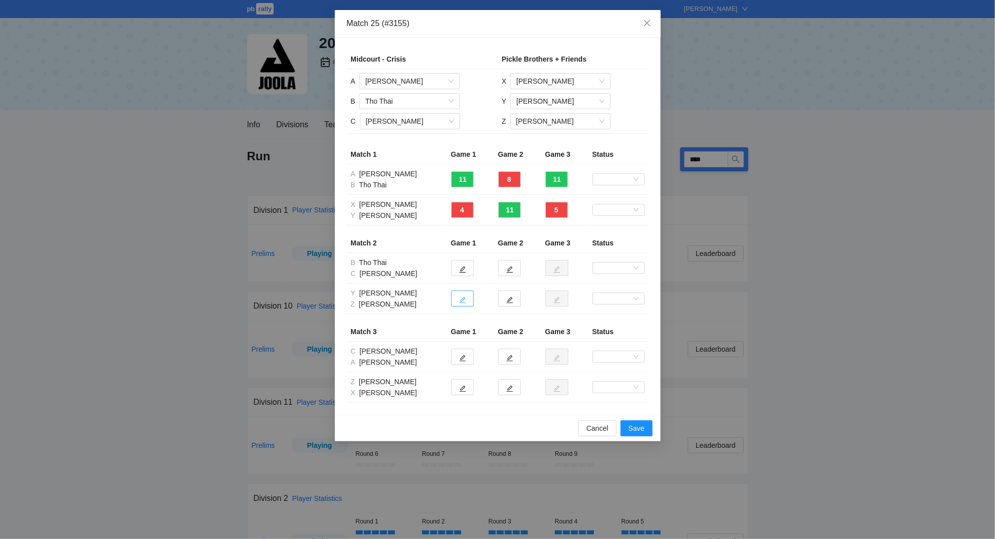
click at [465, 303] on icon "edit" at bounding box center [462, 300] width 7 height 7
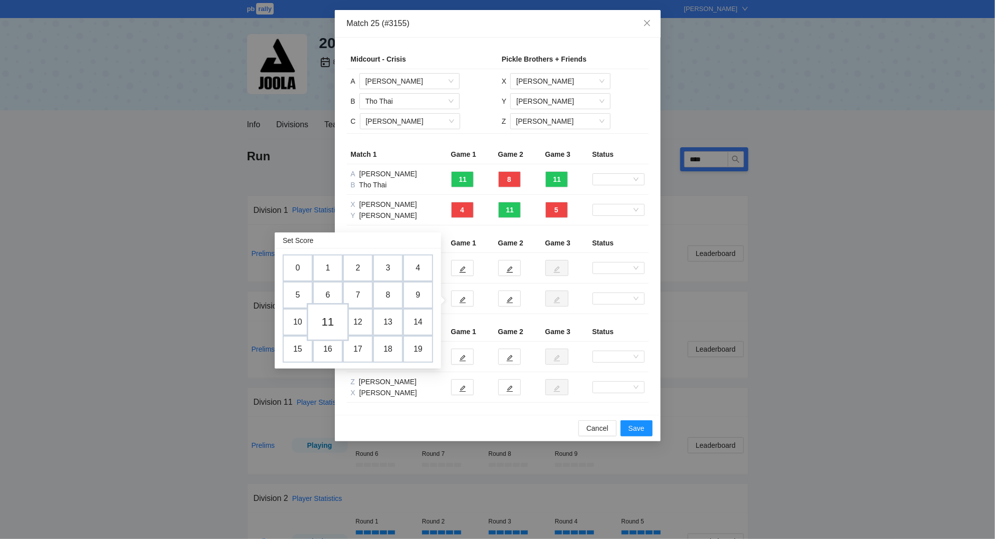
click at [328, 316] on td "11" at bounding box center [328, 322] width 42 height 38
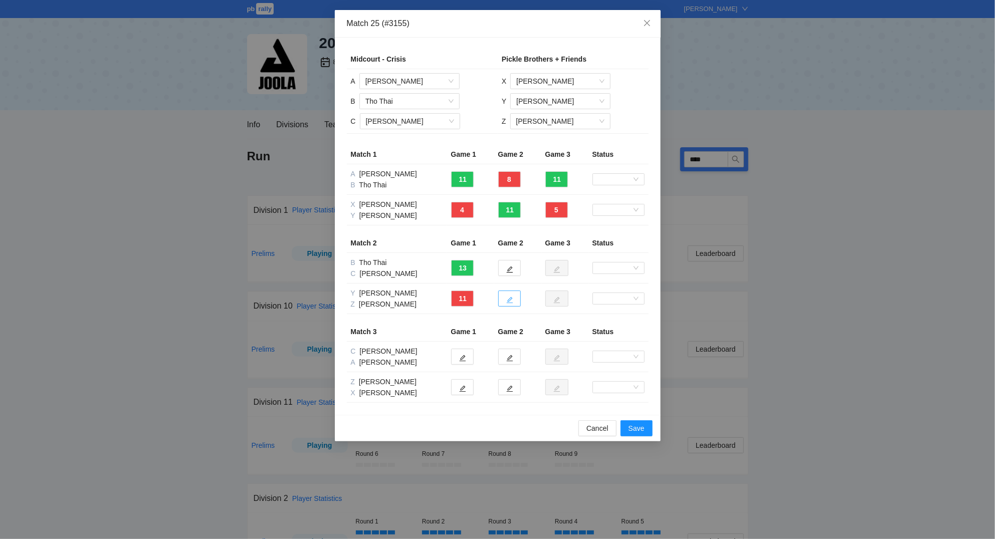
click at [514, 302] on button "button" at bounding box center [509, 299] width 23 height 16
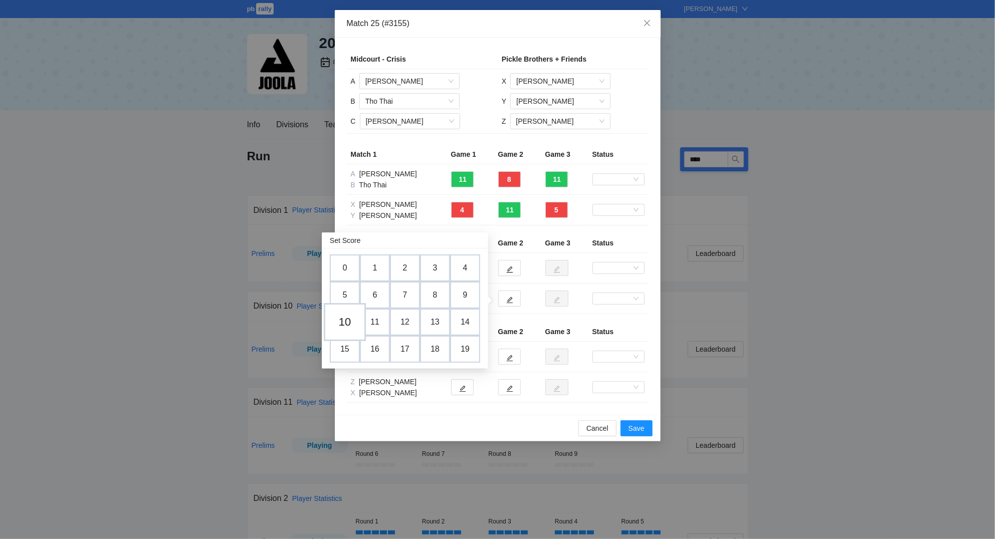
click at [349, 320] on td "10" at bounding box center [345, 322] width 42 height 38
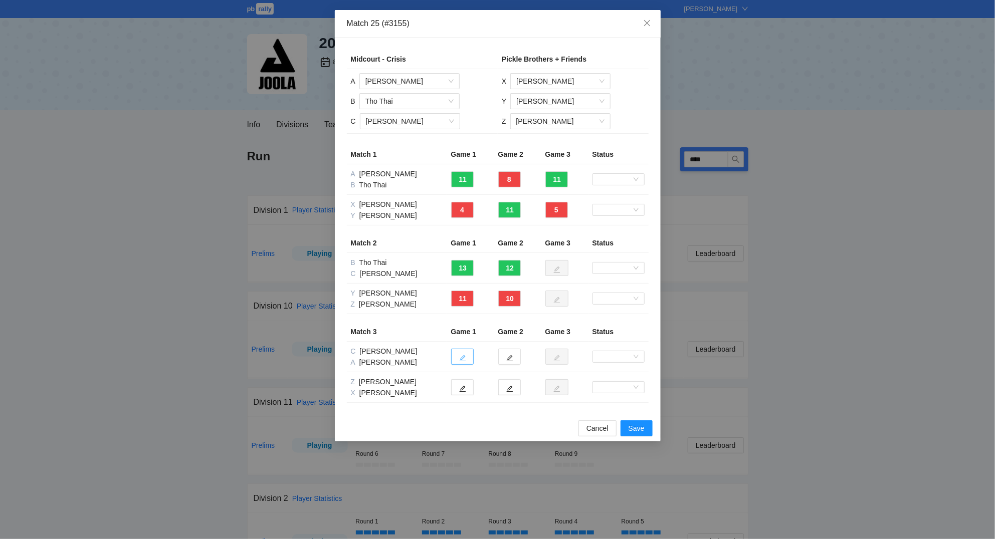
click at [465, 360] on icon "edit" at bounding box center [462, 358] width 7 height 7
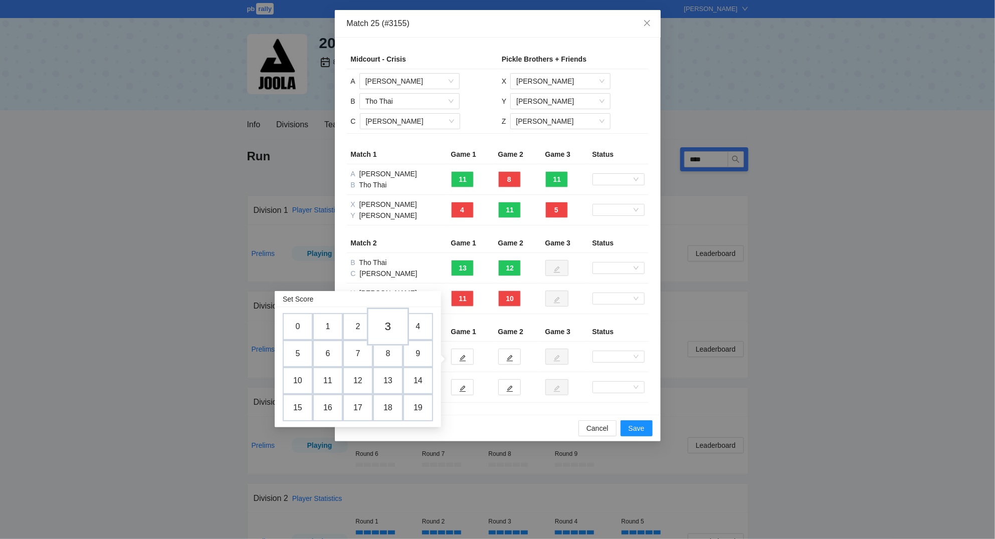
click at [389, 326] on td "3" at bounding box center [388, 327] width 42 height 38
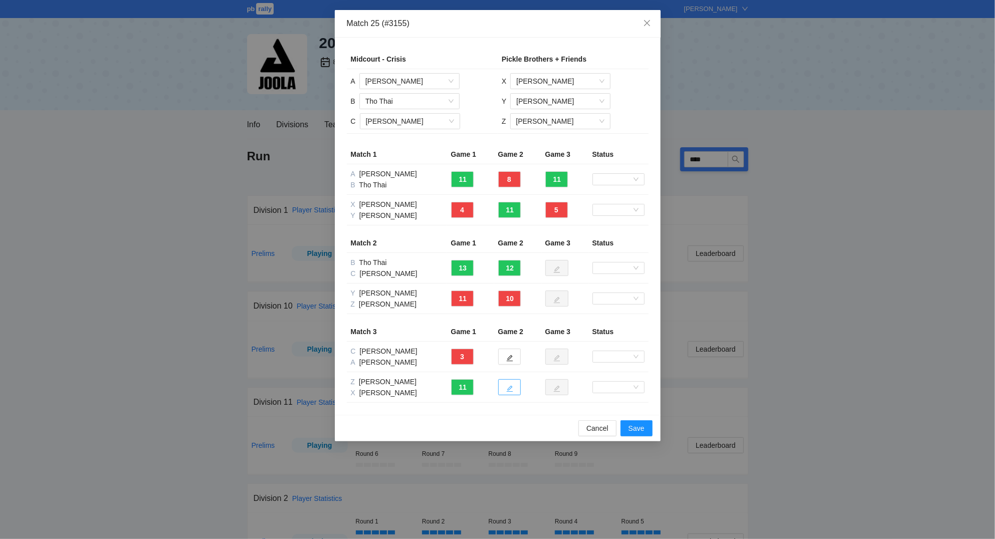
click at [512, 392] on icon "edit" at bounding box center [509, 388] width 7 height 7
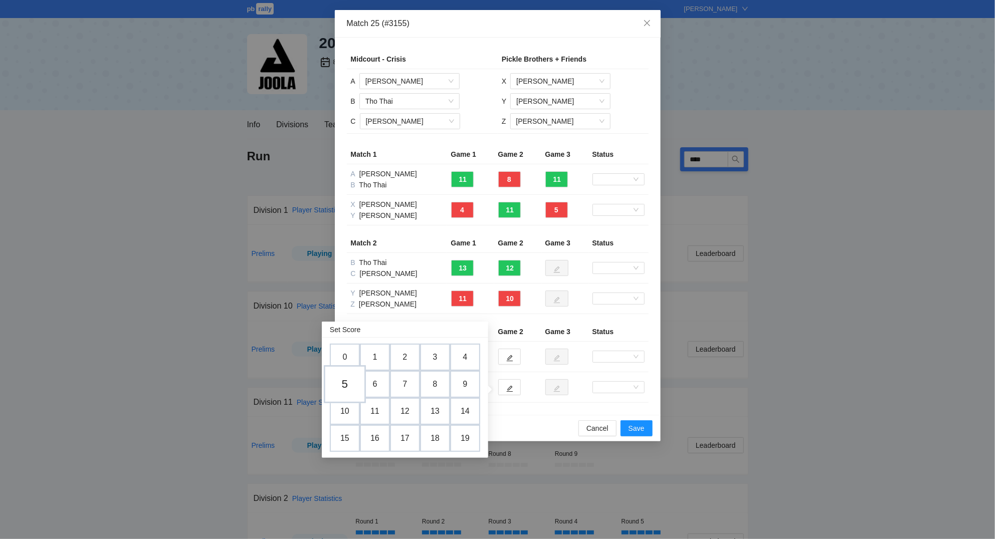
click at [346, 383] on td "5" at bounding box center [345, 384] width 42 height 38
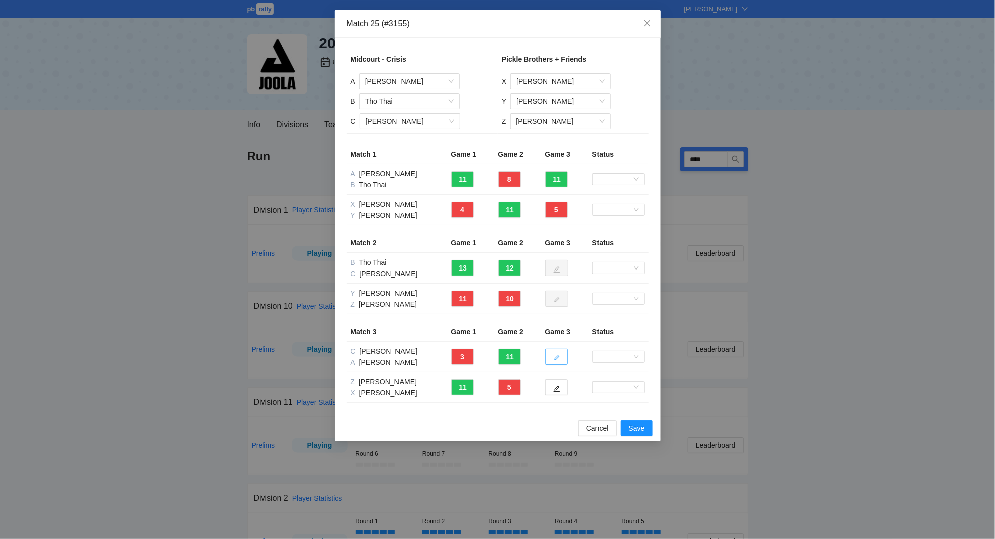
click at [556, 357] on icon "edit" at bounding box center [556, 358] width 7 height 7
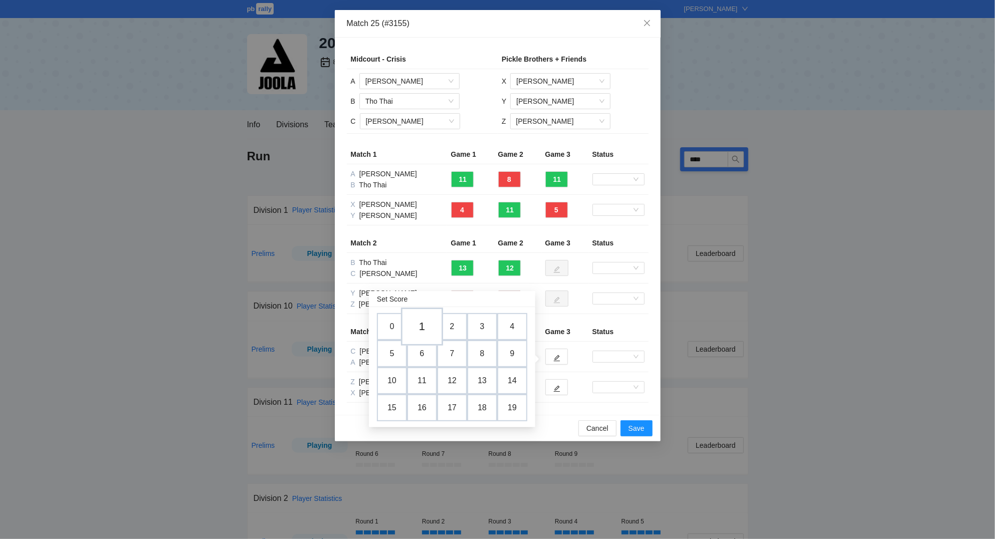
click at [424, 327] on td "1" at bounding box center [422, 327] width 42 height 38
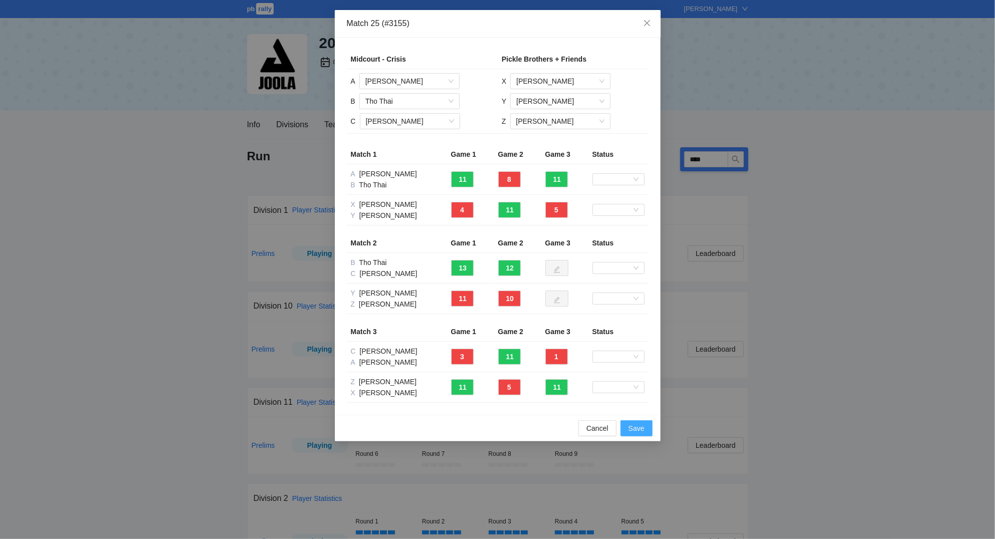
click at [638, 428] on span "Save" at bounding box center [636, 428] width 16 height 11
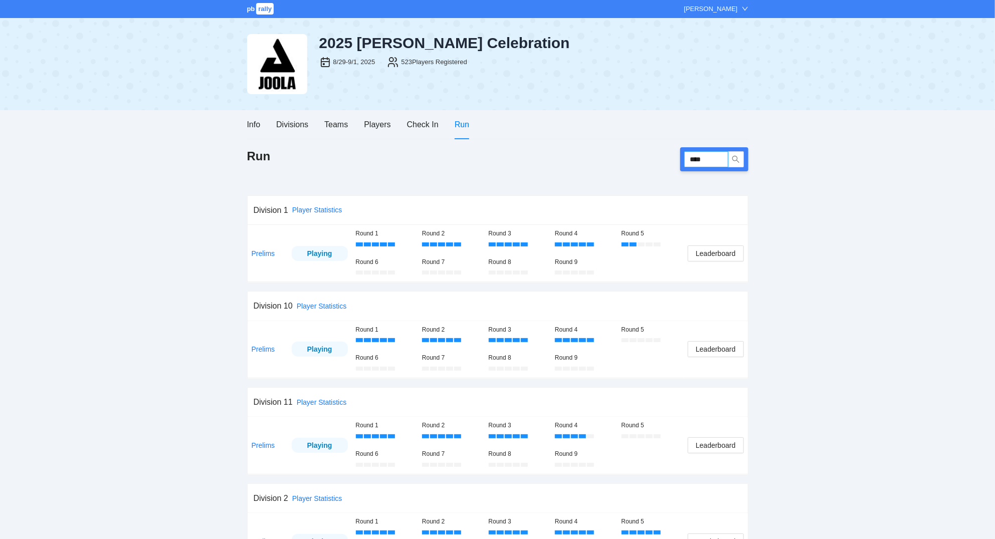
click at [723, 159] on input "****" at bounding box center [706, 159] width 44 height 16
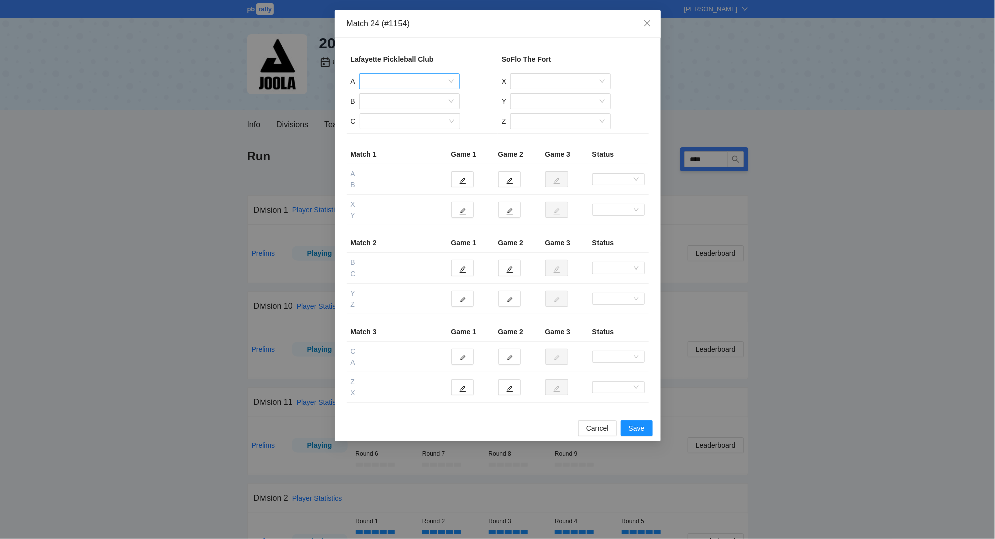
click at [433, 82] on input "search" at bounding box center [405, 81] width 81 height 15
click at [415, 121] on div "[PERSON_NAME]" at bounding box center [409, 117] width 88 height 11
click at [399, 102] on input "search" at bounding box center [405, 101] width 81 height 15
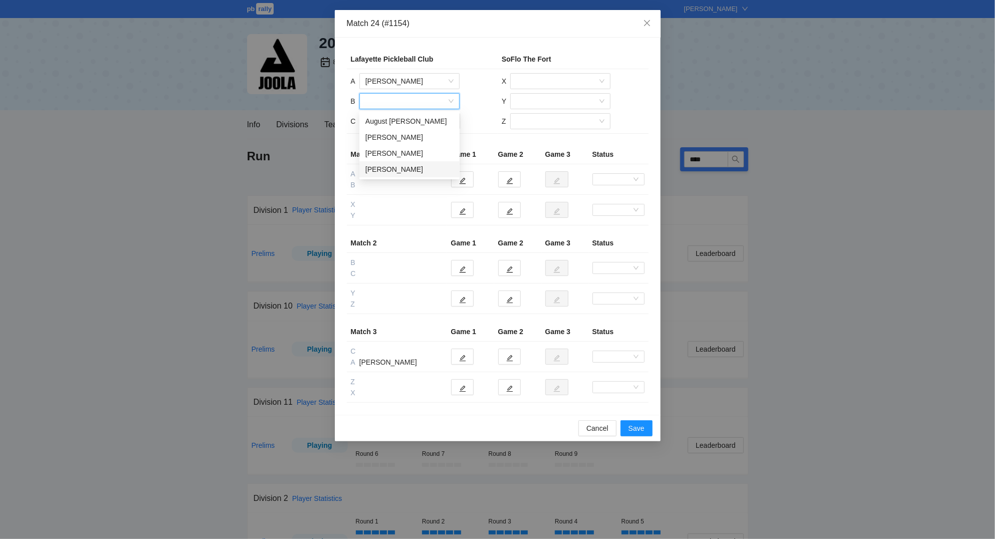
click at [408, 167] on div "[PERSON_NAME]" at bounding box center [409, 169] width 88 height 11
click at [399, 123] on input "search" at bounding box center [406, 121] width 81 height 15
click at [402, 142] on div "August [PERSON_NAME]" at bounding box center [409, 141] width 88 height 11
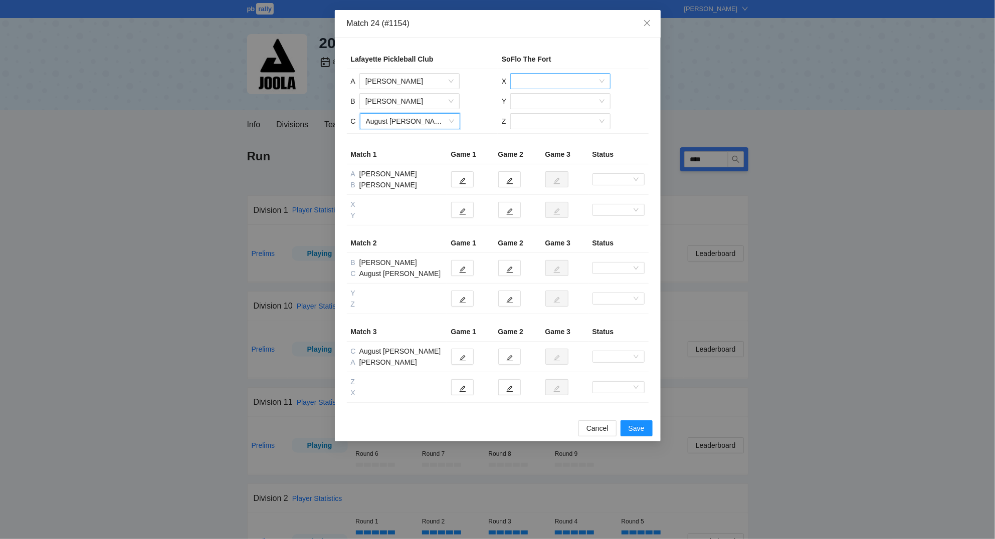
click at [553, 78] on input "search" at bounding box center [556, 81] width 81 height 15
click at [548, 136] on div "[PERSON_NAME]" at bounding box center [560, 133] width 88 height 11
click at [531, 102] on input "search" at bounding box center [556, 101] width 81 height 15
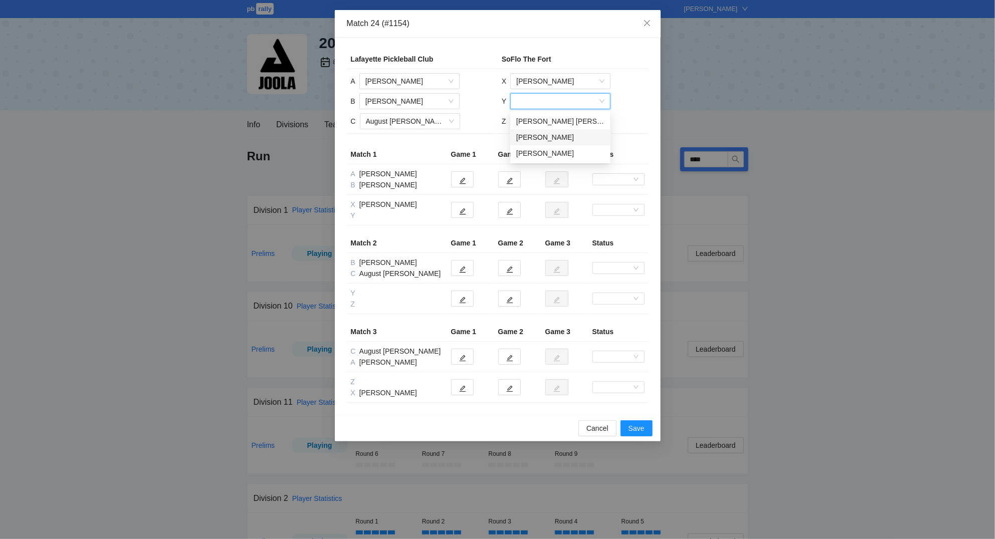
click at [537, 136] on div "[PERSON_NAME]" at bounding box center [560, 137] width 88 height 11
click at [539, 124] on input "search" at bounding box center [556, 121] width 81 height 15
click at [546, 155] on div "[PERSON_NAME]" at bounding box center [560, 157] width 88 height 11
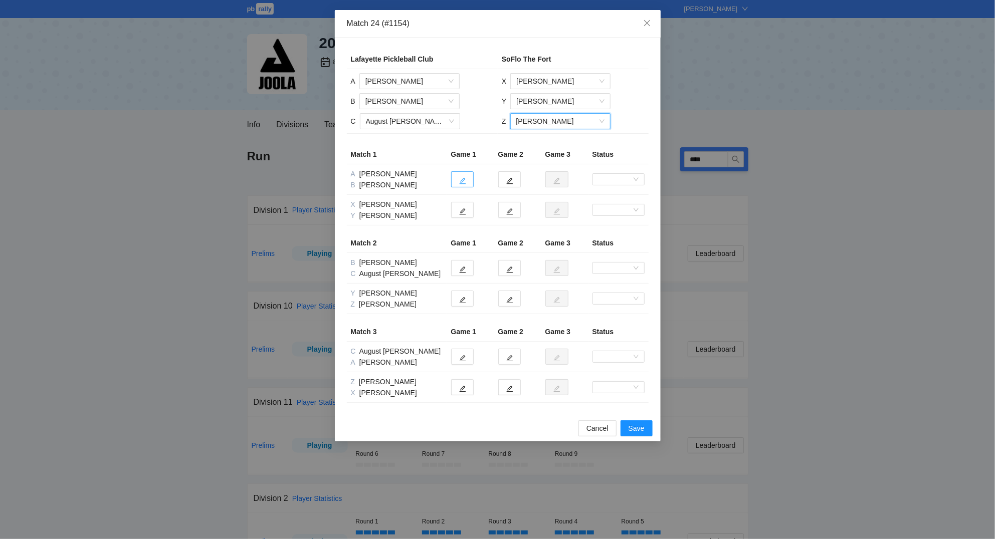
click at [465, 179] on icon "edit" at bounding box center [462, 181] width 7 height 7
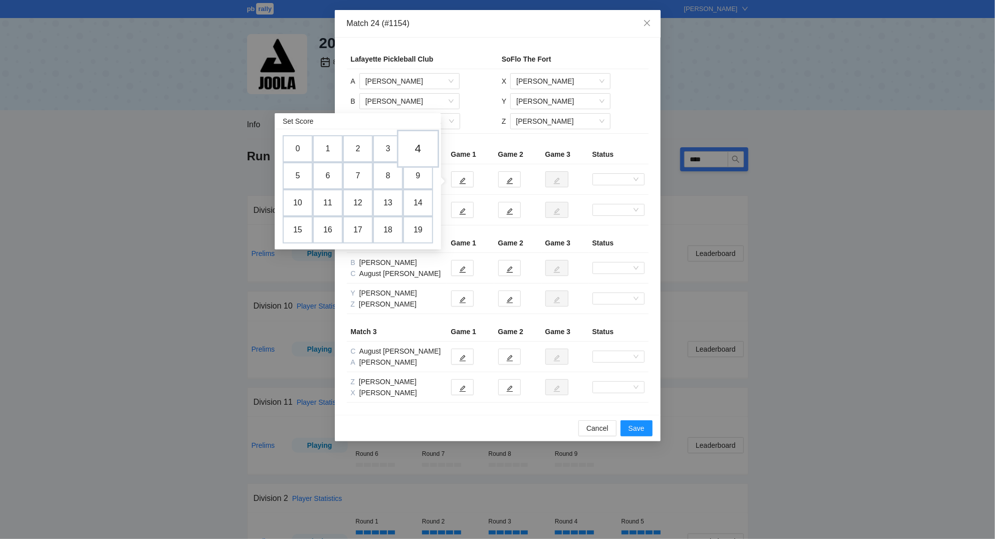
click at [421, 150] on td "4" at bounding box center [418, 149] width 42 height 38
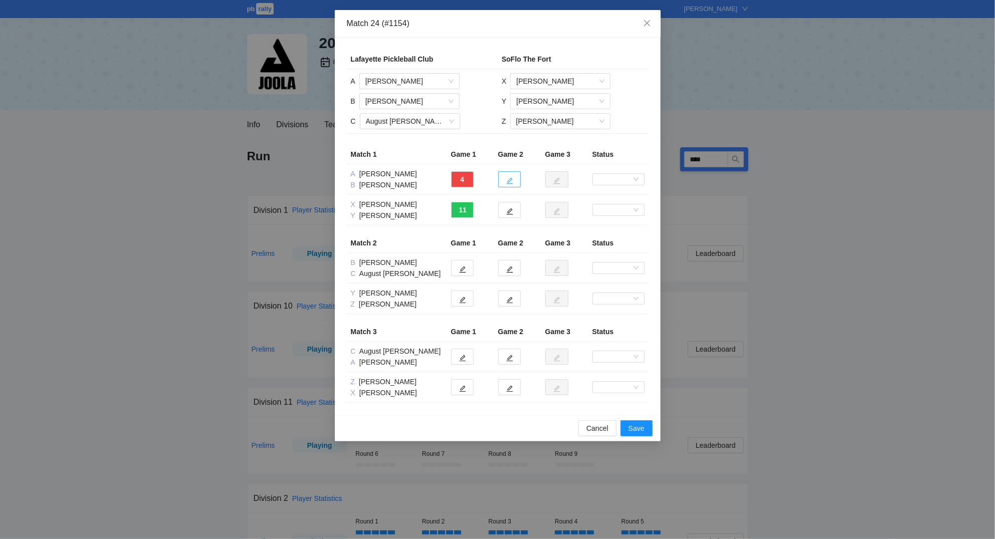
click at [511, 177] on span "edit" at bounding box center [509, 181] width 7 height 8
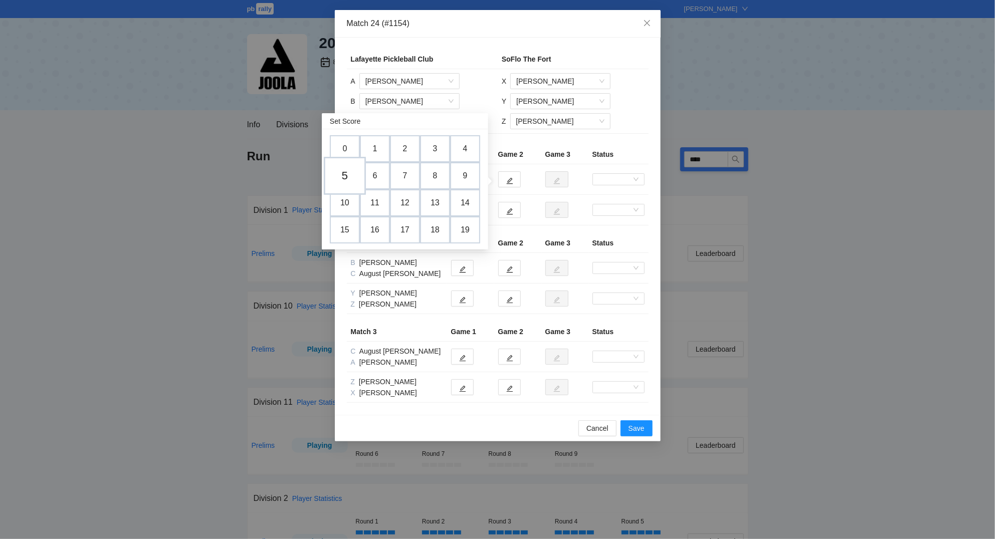
click at [351, 174] on td "5" at bounding box center [345, 176] width 42 height 38
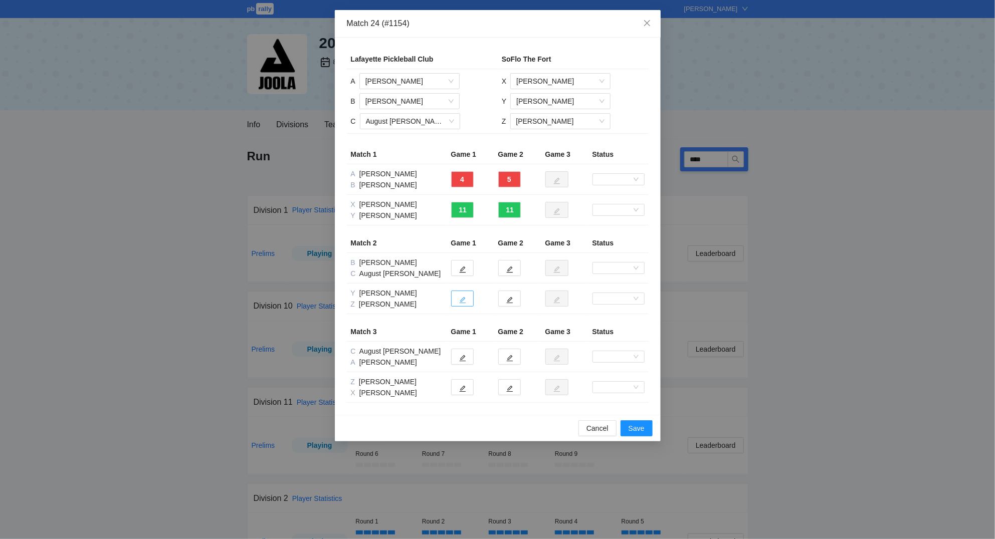
click at [467, 302] on button "button" at bounding box center [462, 299] width 23 height 16
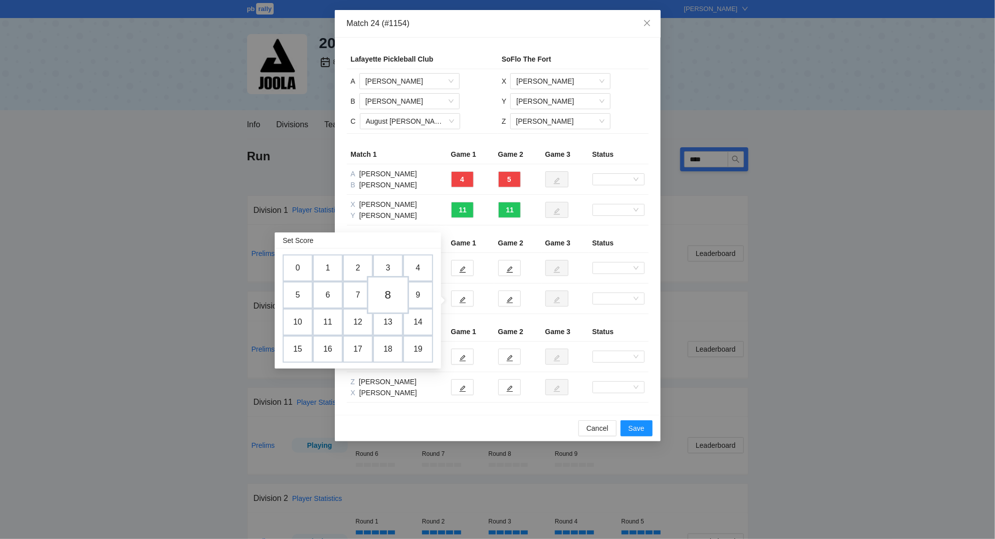
click at [391, 296] on td "8" at bounding box center [388, 295] width 42 height 38
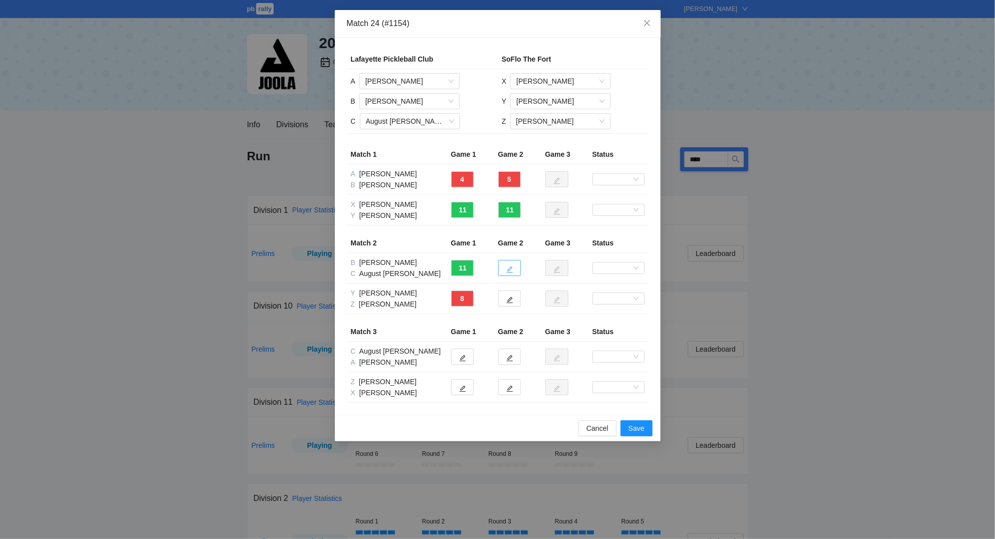
click at [512, 267] on icon "edit" at bounding box center [509, 269] width 7 height 7
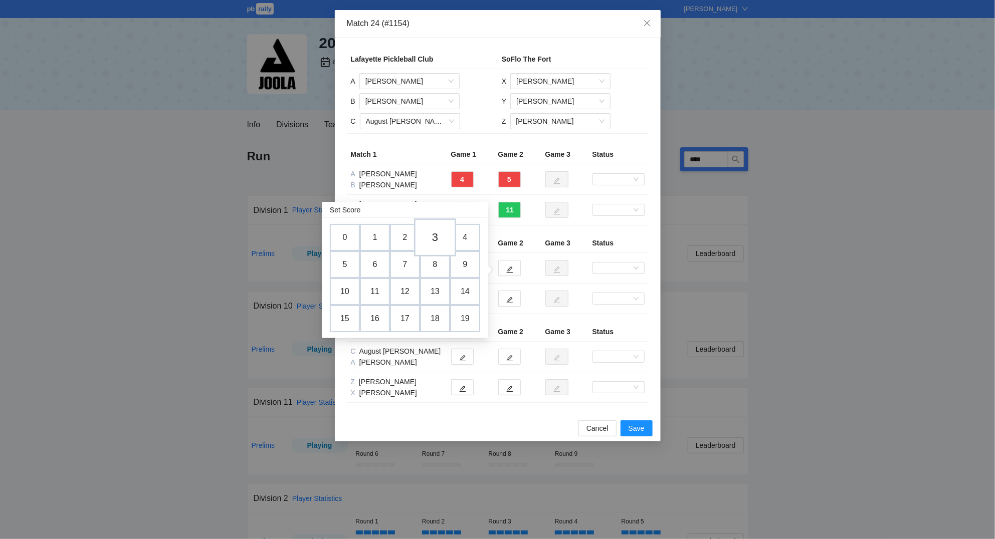
click at [443, 239] on td "3" at bounding box center [435, 238] width 42 height 38
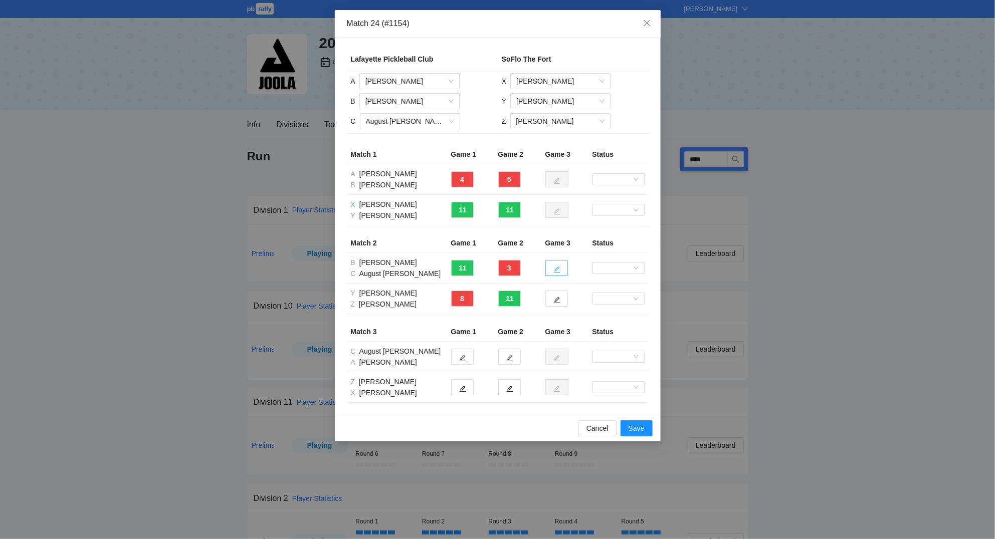
click at [558, 270] on icon "edit" at bounding box center [556, 270] width 7 height 7
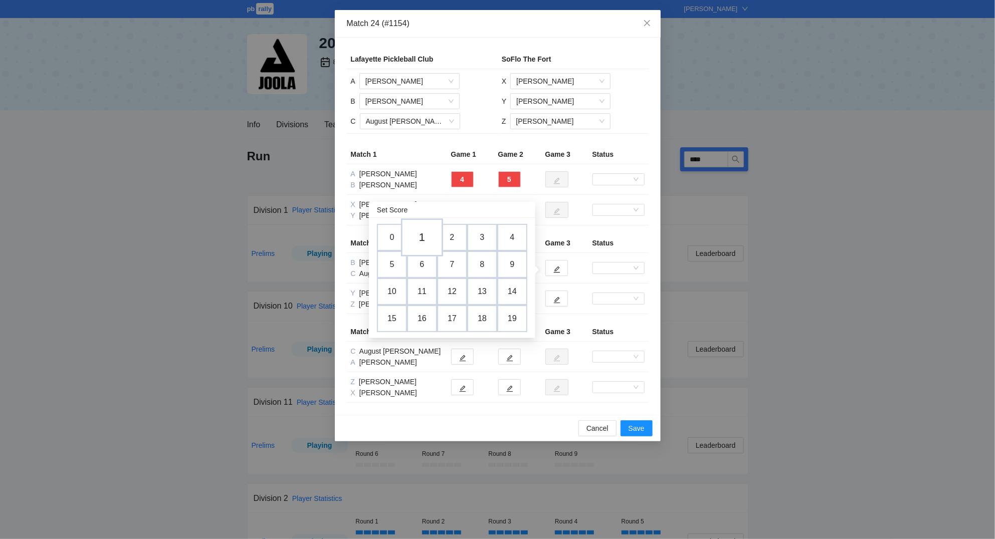
click at [421, 234] on td "1" at bounding box center [422, 238] width 42 height 38
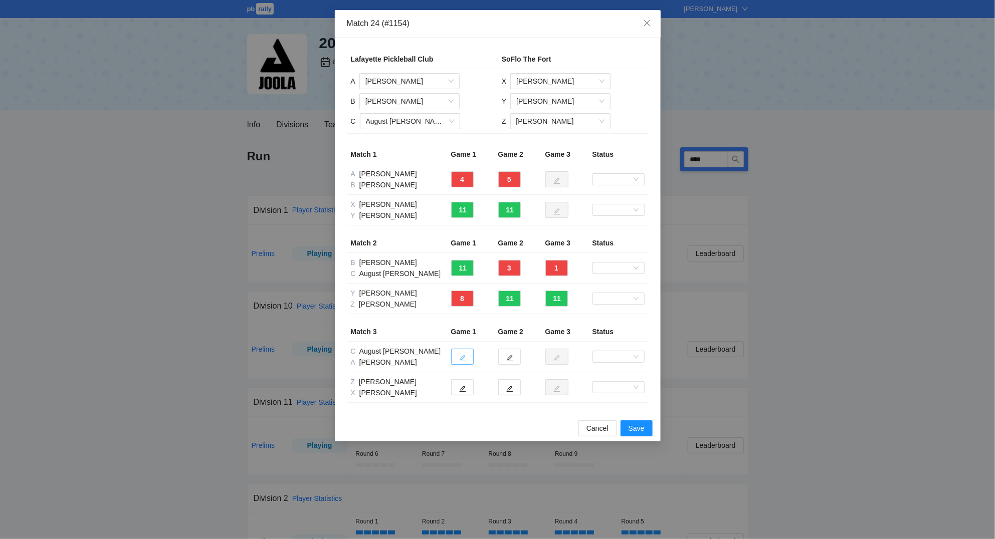
click at [468, 361] on button "button" at bounding box center [462, 357] width 23 height 16
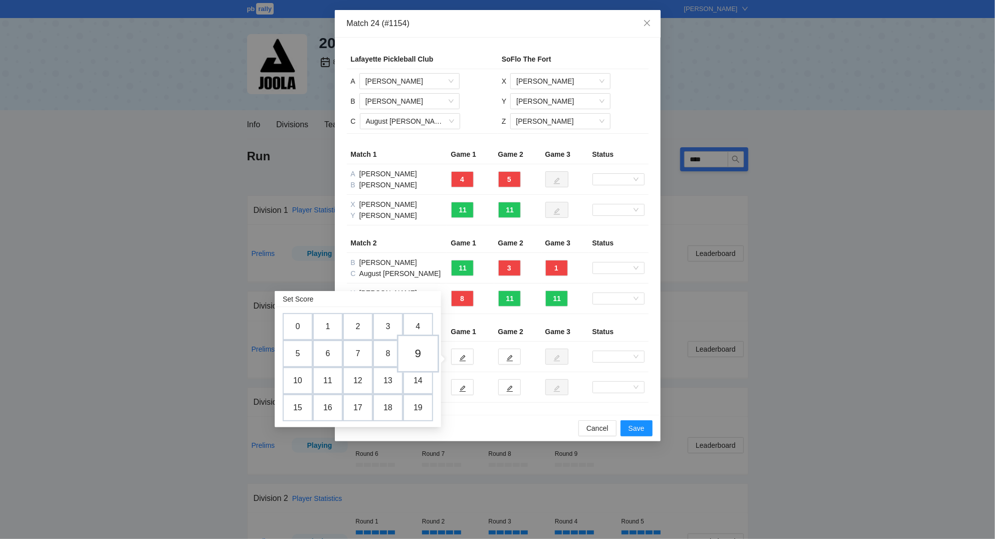
click at [426, 356] on td "9" at bounding box center [418, 354] width 42 height 38
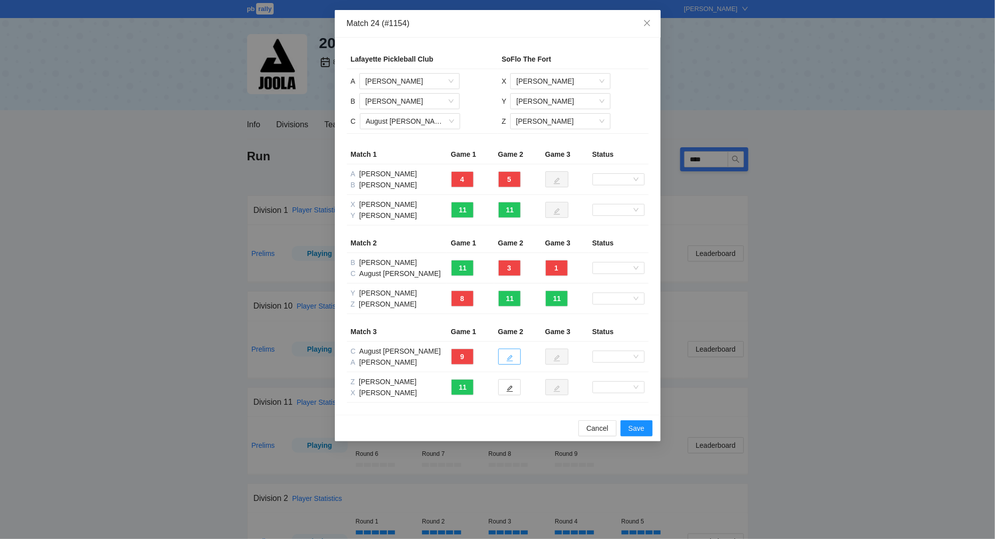
click at [512, 360] on icon "edit" at bounding box center [509, 358] width 7 height 7
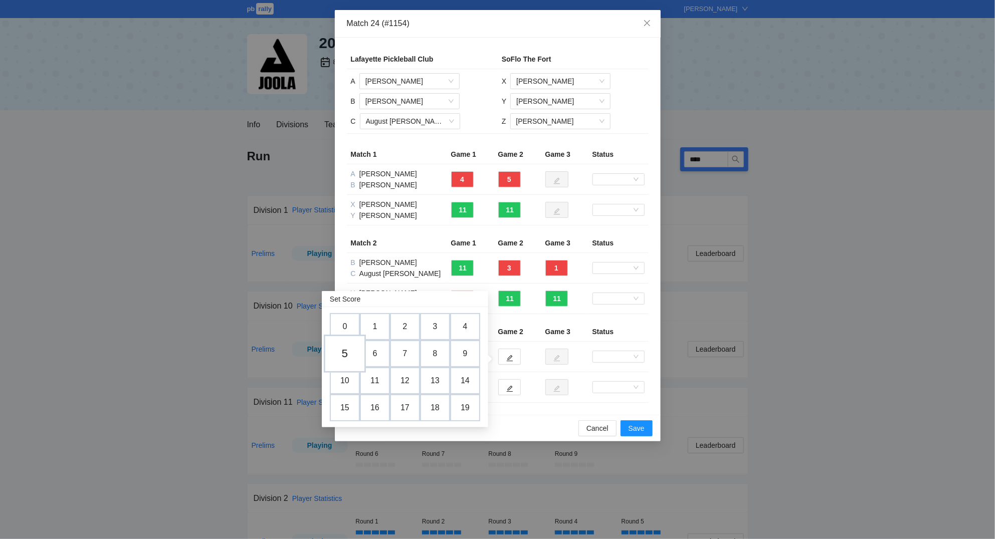
click at [351, 354] on td "5" at bounding box center [345, 354] width 42 height 38
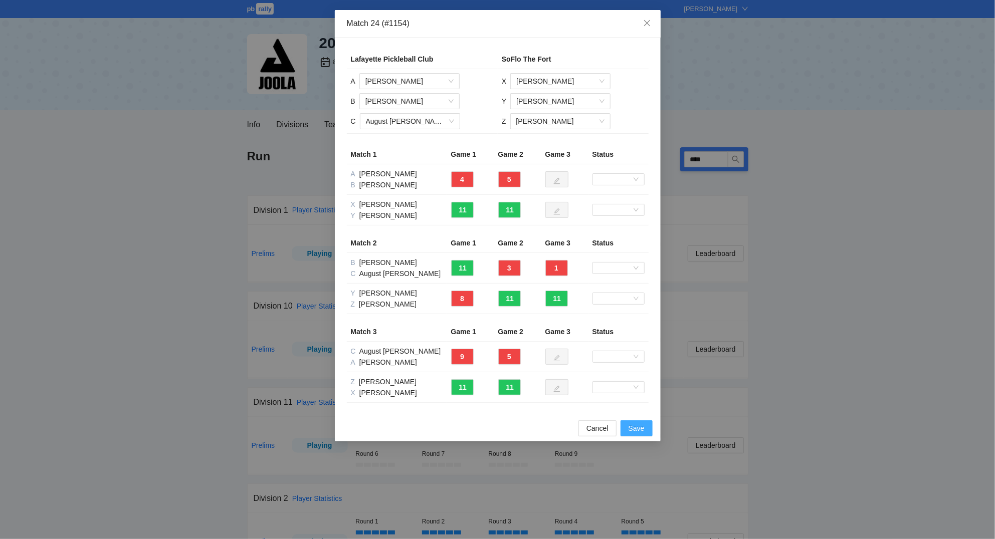
click at [633, 428] on span "Save" at bounding box center [636, 428] width 16 height 11
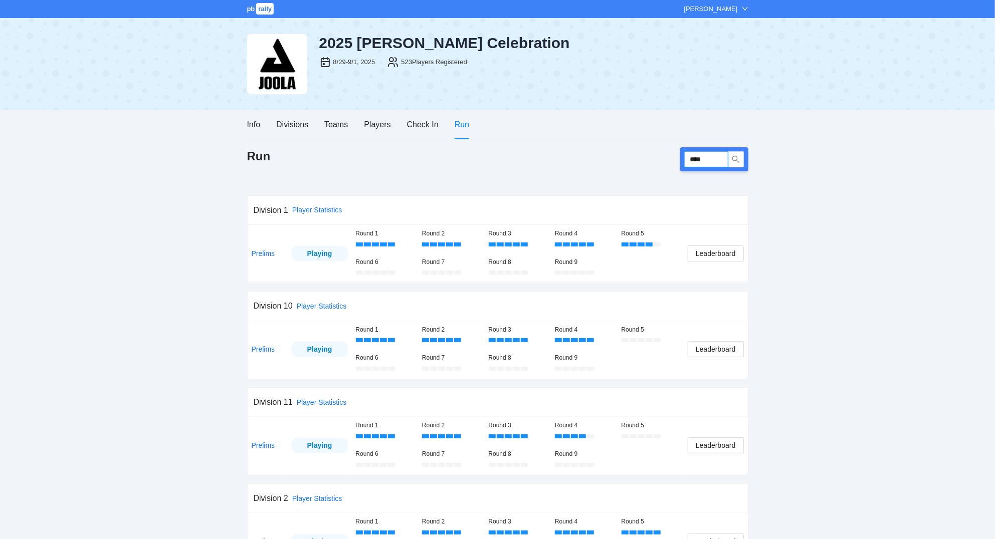
click at [715, 162] on input "****" at bounding box center [706, 159] width 44 height 16
type input "*"
type input "****"
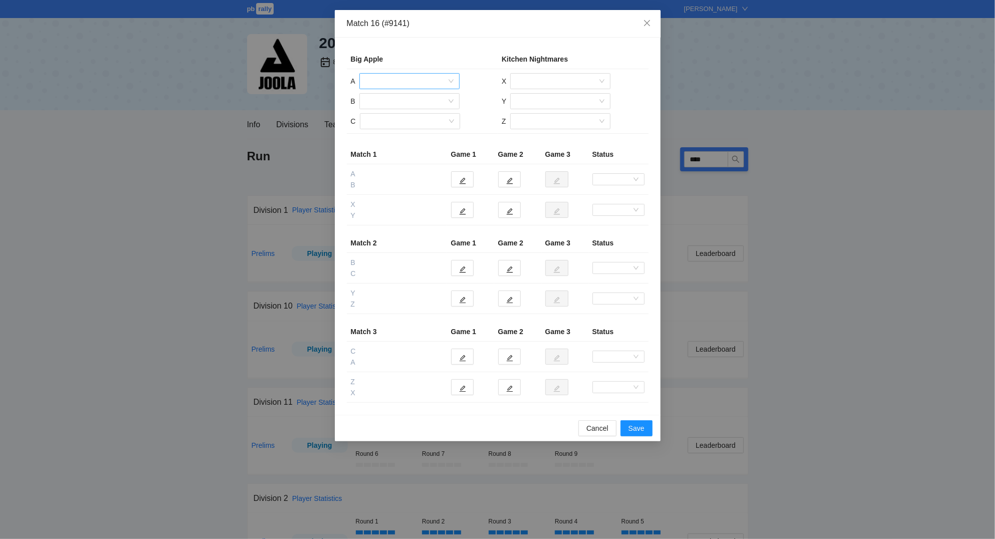
click at [394, 80] on input "search" at bounding box center [405, 81] width 81 height 15
click at [397, 131] on div "[PERSON_NAME]" at bounding box center [409, 133] width 88 height 11
click at [382, 102] on input "search" at bounding box center [405, 101] width 81 height 15
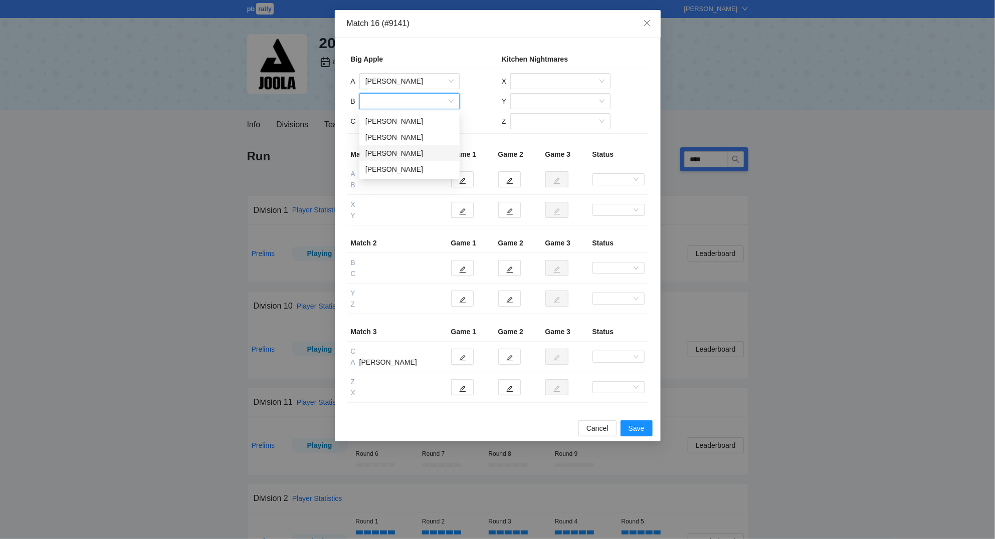
click at [392, 150] on div "[PERSON_NAME]" at bounding box center [409, 153] width 88 height 11
click at [385, 124] on input "search" at bounding box center [406, 121] width 81 height 15
click at [392, 155] on div "[PERSON_NAME]" at bounding box center [409, 157] width 88 height 11
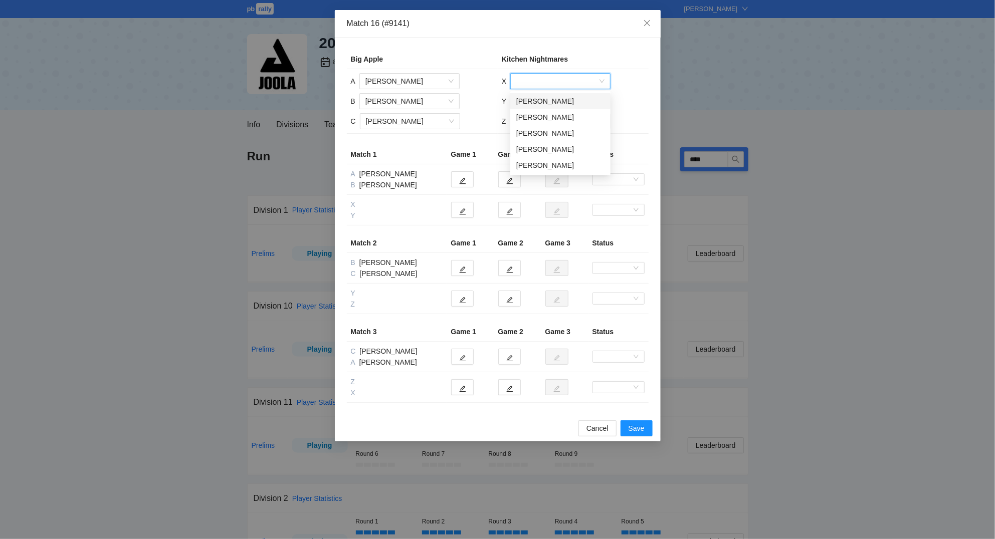
click at [542, 81] on input "search" at bounding box center [556, 81] width 81 height 15
click at [540, 114] on div "[PERSON_NAME]" at bounding box center [560, 117] width 88 height 11
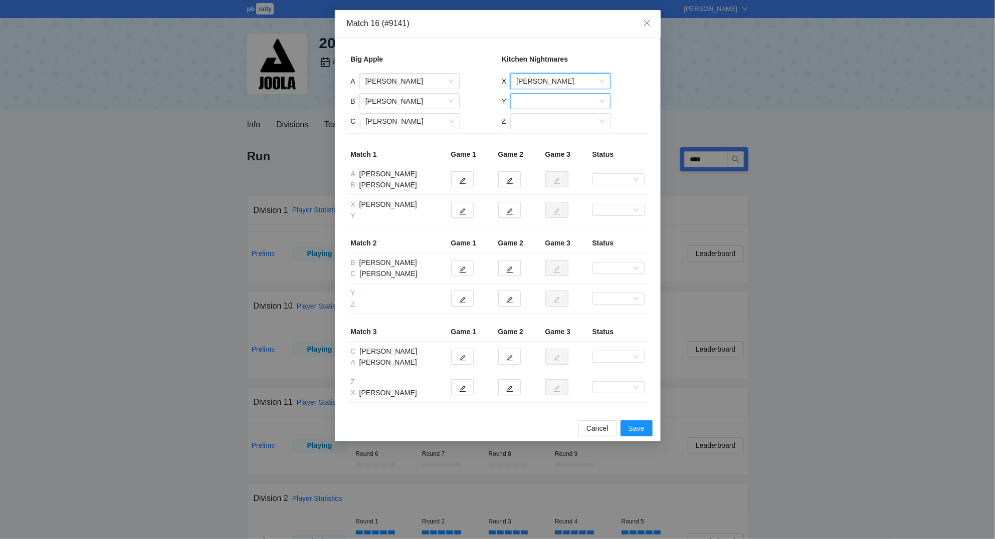
click at [541, 98] on input "search" at bounding box center [556, 101] width 81 height 15
click at [550, 165] on div "[PERSON_NAME]" at bounding box center [560, 169] width 88 height 11
click at [545, 121] on input "search" at bounding box center [556, 121] width 81 height 15
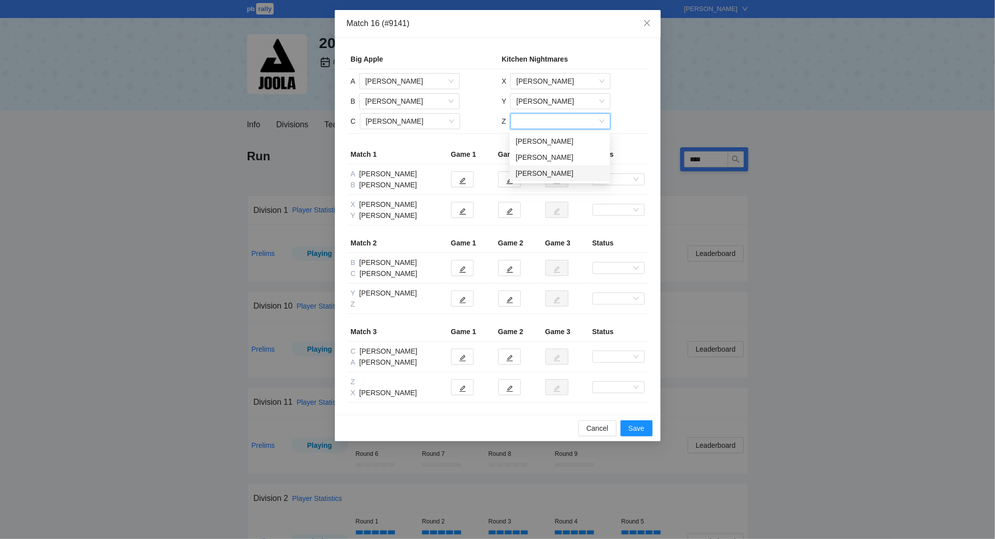
click at [550, 173] on div "[PERSON_NAME]" at bounding box center [560, 173] width 88 height 11
click at [465, 212] on icon "edit" at bounding box center [462, 211] width 7 height 7
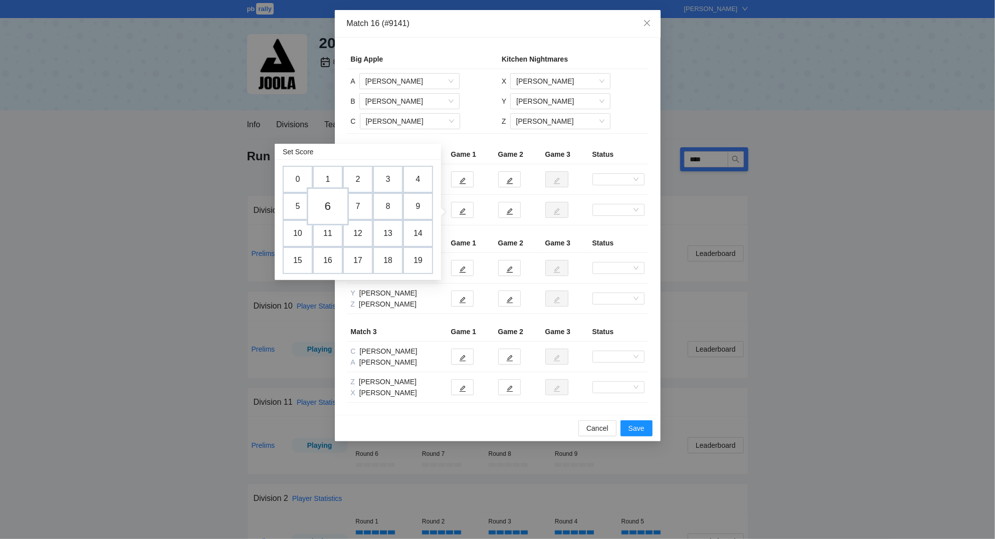
click at [331, 206] on td "6" at bounding box center [328, 206] width 42 height 38
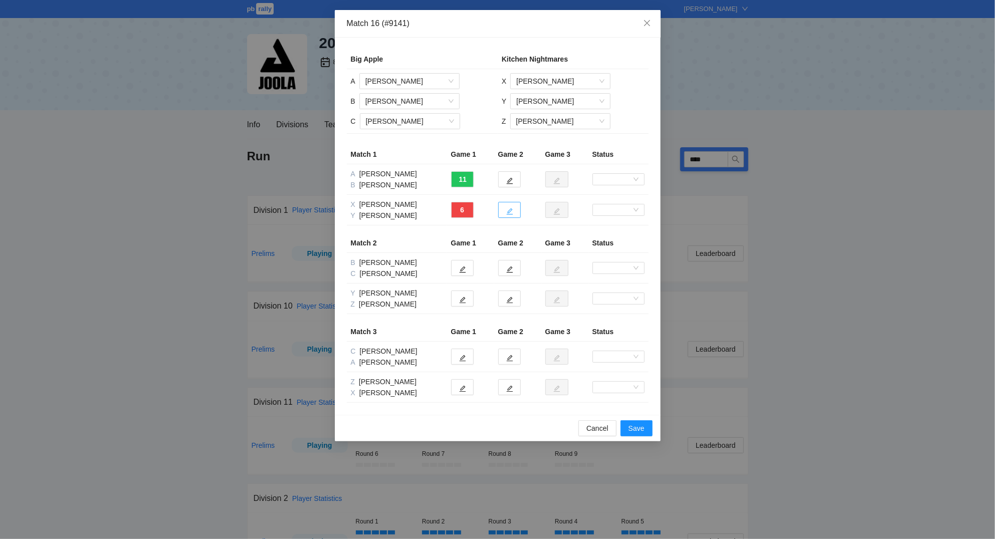
click at [513, 213] on icon "edit" at bounding box center [509, 211] width 7 height 7
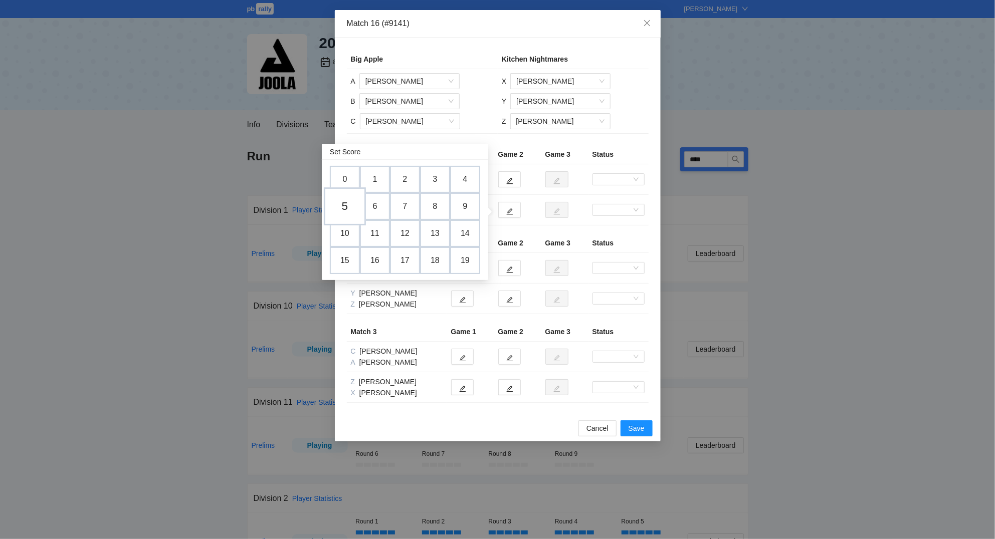
click at [345, 204] on td "5" at bounding box center [345, 206] width 42 height 38
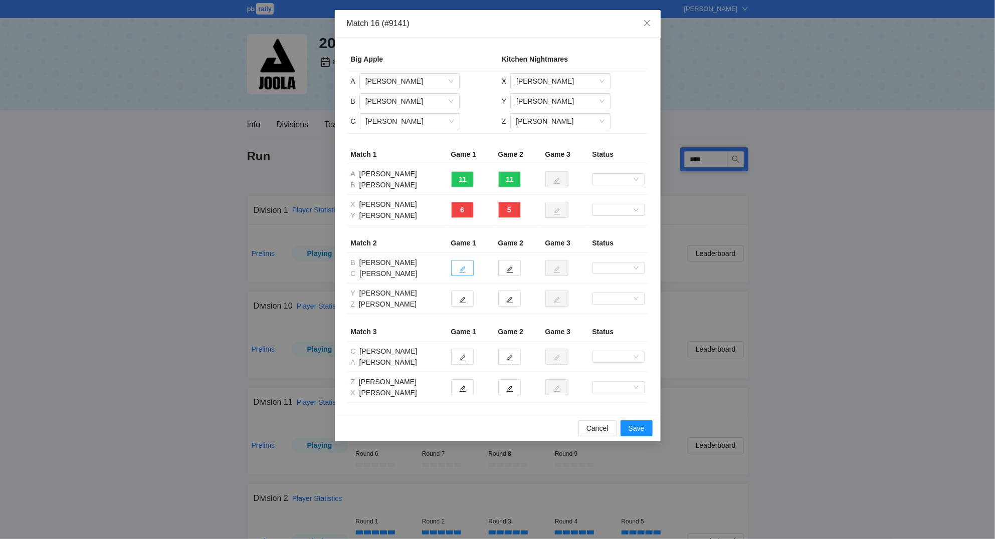
click at [462, 271] on icon "edit" at bounding box center [462, 270] width 7 height 7
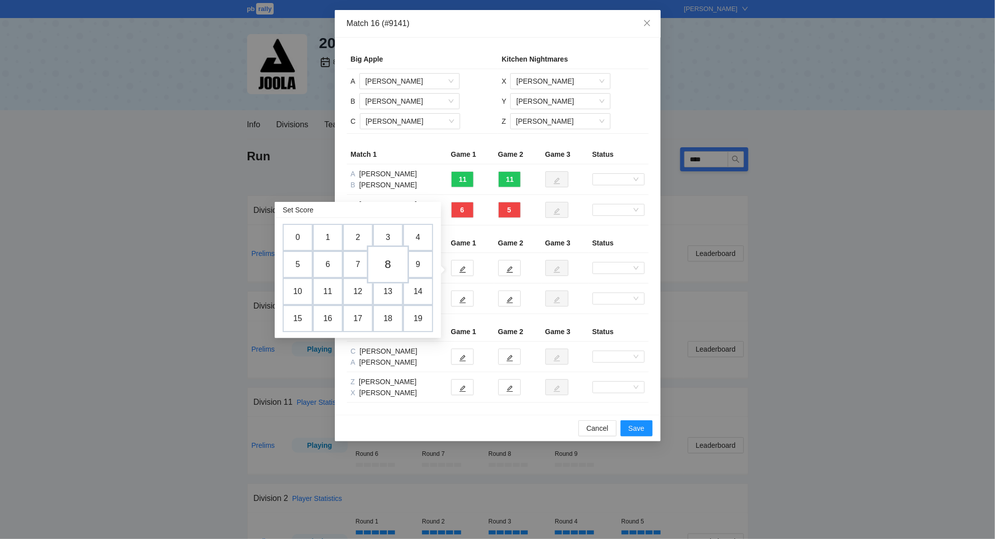
click at [392, 264] on td "8" at bounding box center [388, 265] width 42 height 38
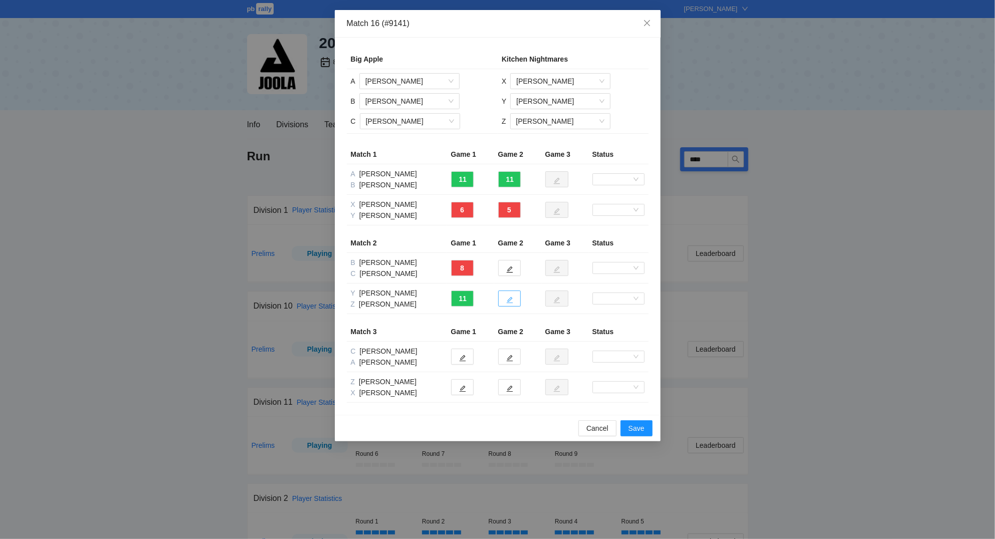
click at [510, 301] on icon "edit" at bounding box center [509, 300] width 7 height 7
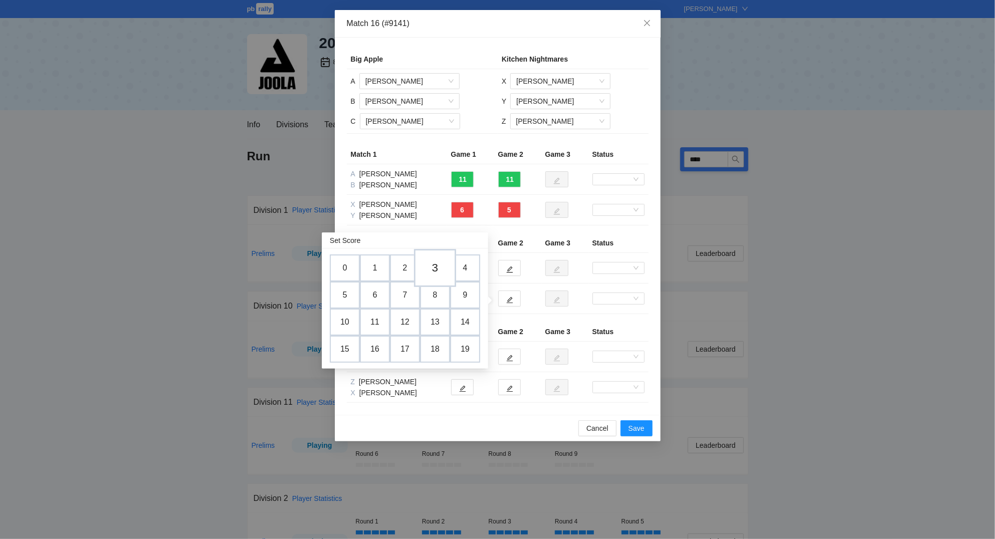
click at [433, 268] on td "3" at bounding box center [435, 268] width 42 height 38
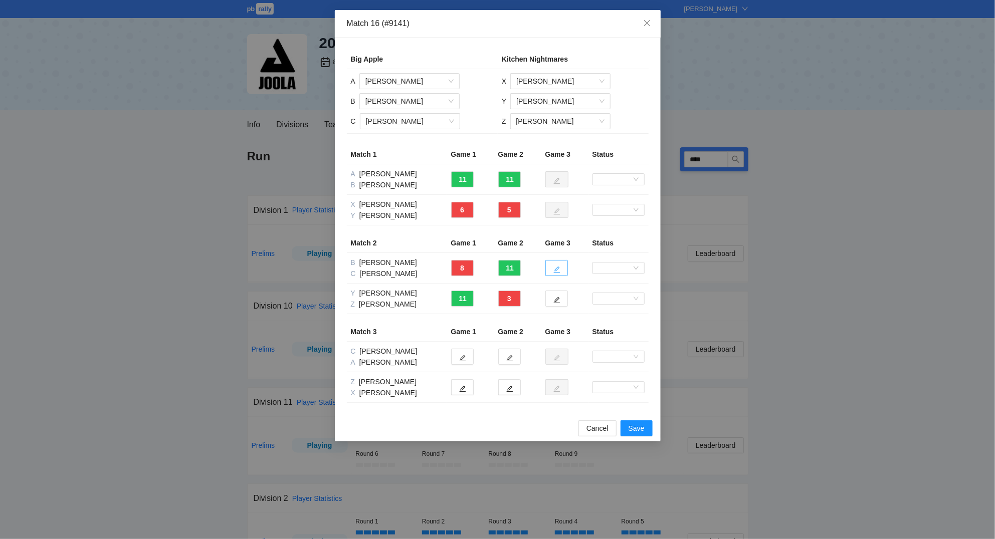
click at [556, 269] on icon "edit" at bounding box center [556, 269] width 7 height 7
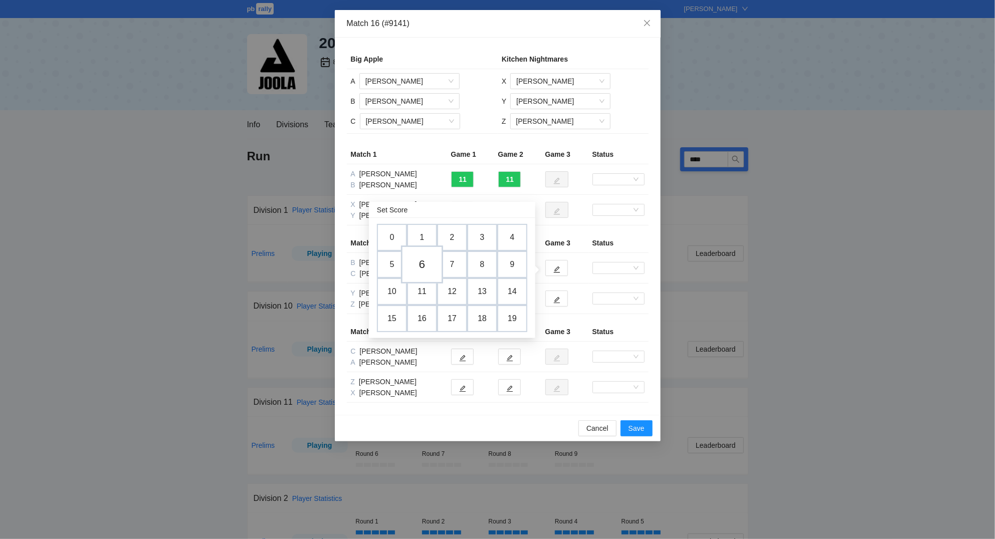
click at [421, 265] on td "6" at bounding box center [422, 265] width 42 height 38
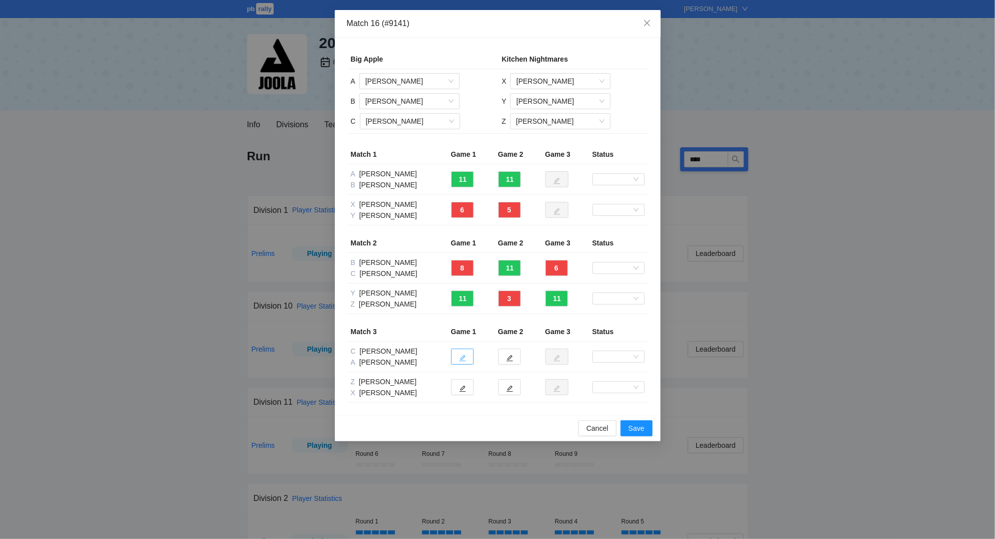
click at [466, 355] on button "button" at bounding box center [462, 357] width 23 height 16
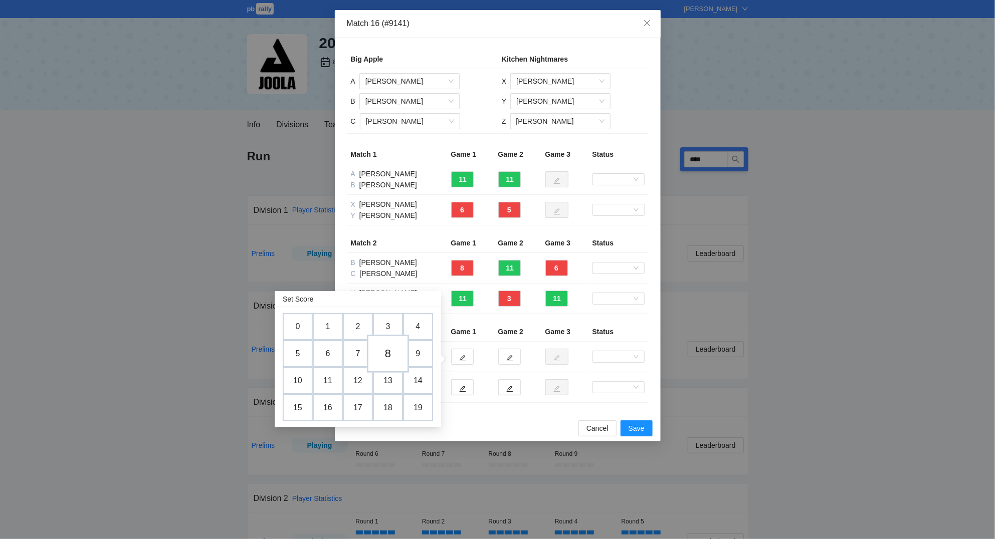
click at [395, 351] on td "8" at bounding box center [388, 354] width 42 height 38
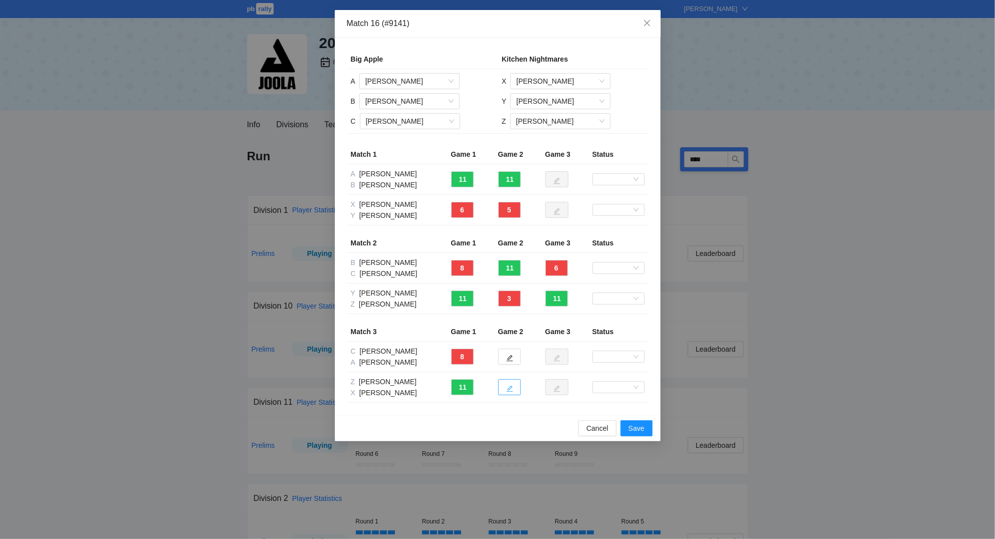
click at [512, 389] on icon "edit" at bounding box center [509, 388] width 7 height 7
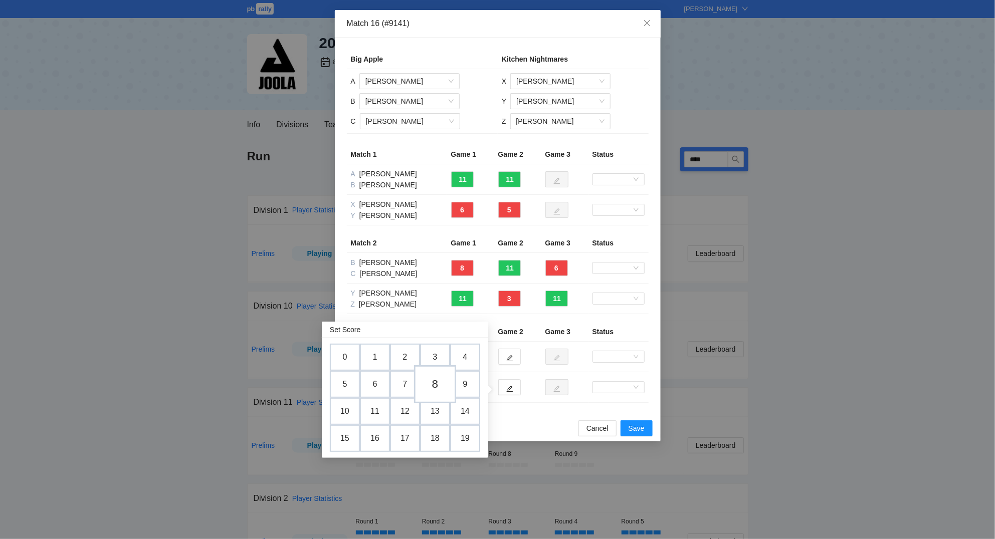
click at [441, 382] on td "8" at bounding box center [435, 384] width 42 height 38
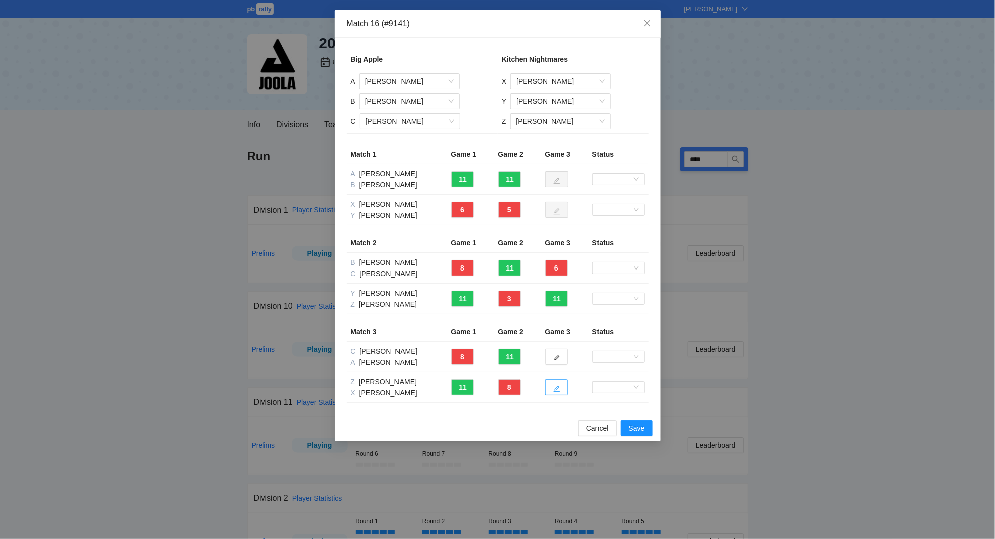
click at [562, 390] on button "button" at bounding box center [556, 387] width 23 height 16
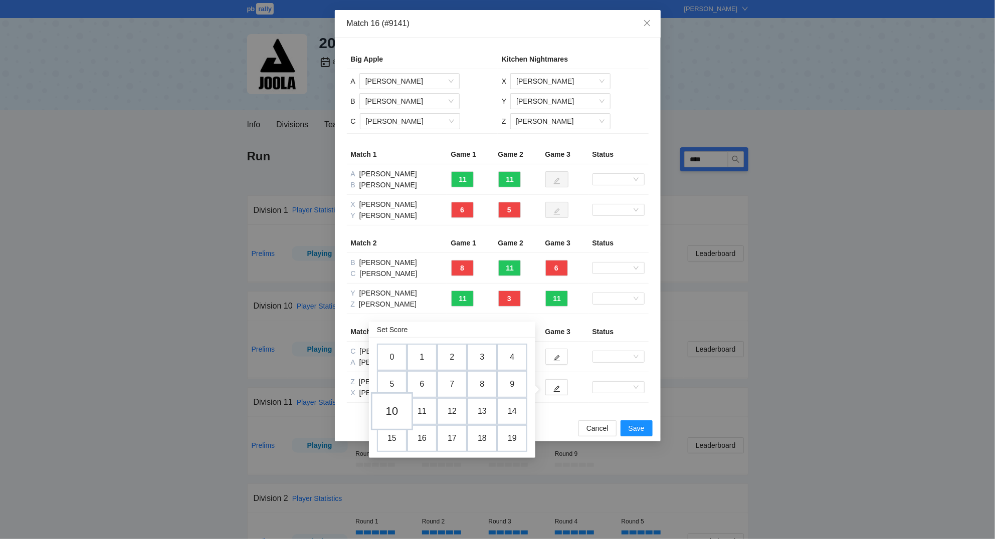
click at [398, 408] on td "10" at bounding box center [392, 411] width 42 height 38
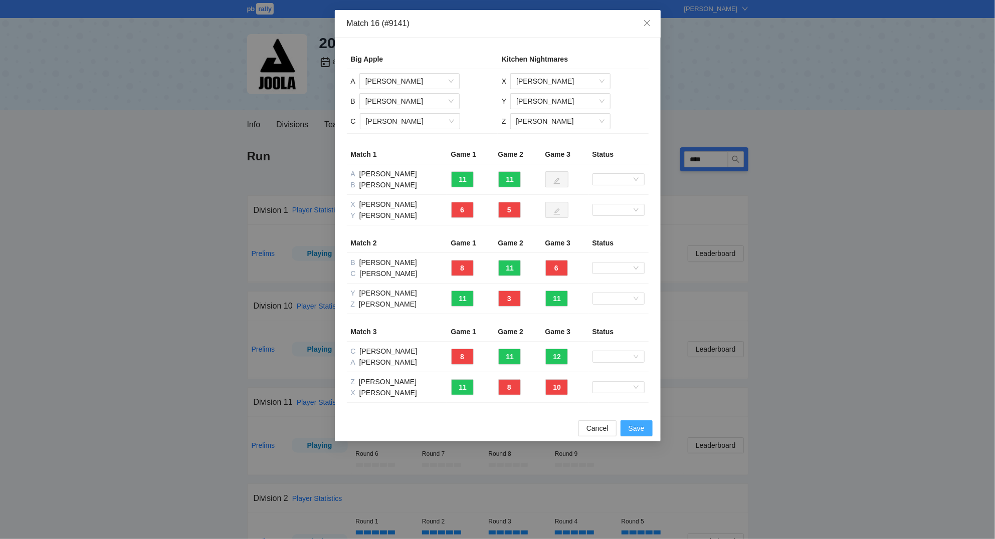
click at [640, 431] on span "Save" at bounding box center [636, 428] width 16 height 11
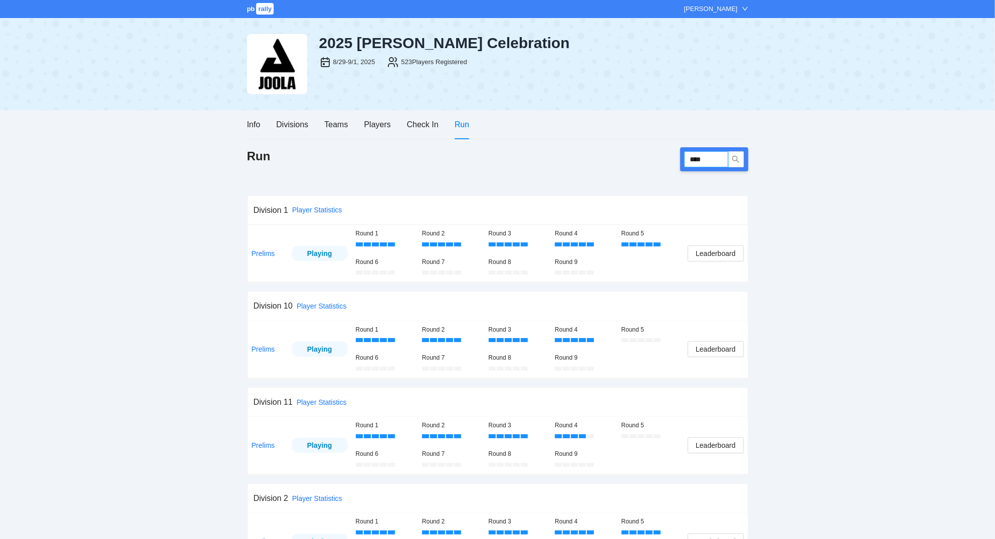
click at [716, 159] on input "****" at bounding box center [706, 159] width 44 height 16
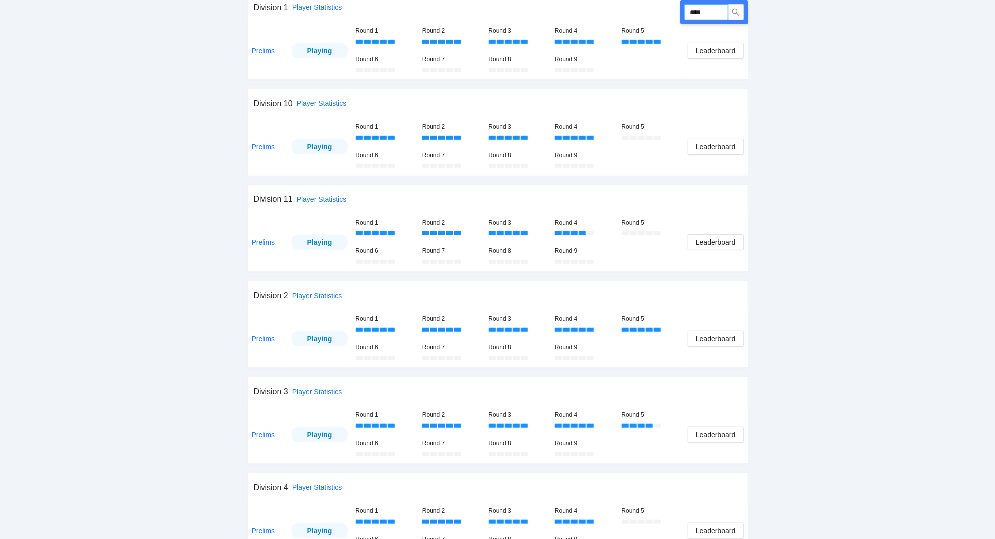
scroll to position [269, 0]
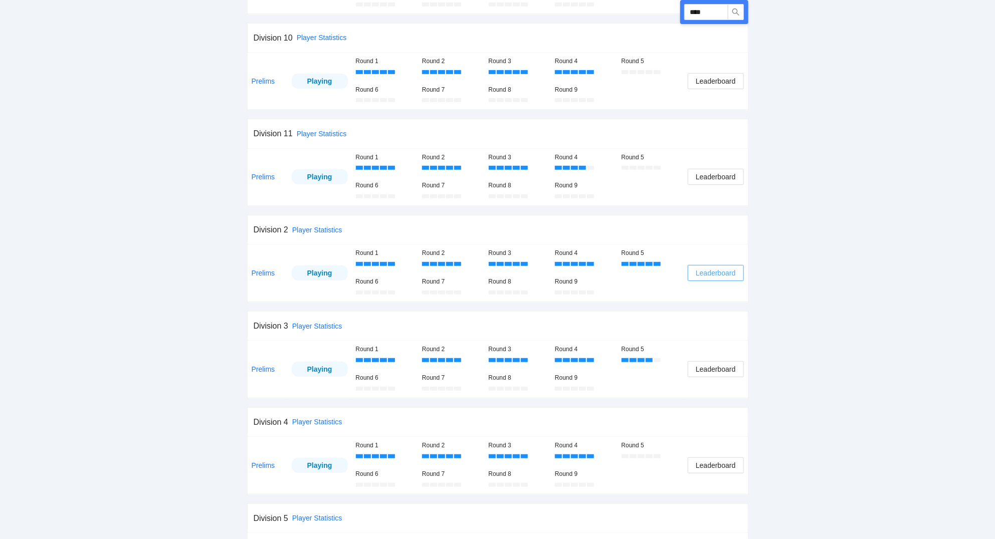
click at [709, 274] on span "Leaderboard" at bounding box center [716, 273] width 40 height 11
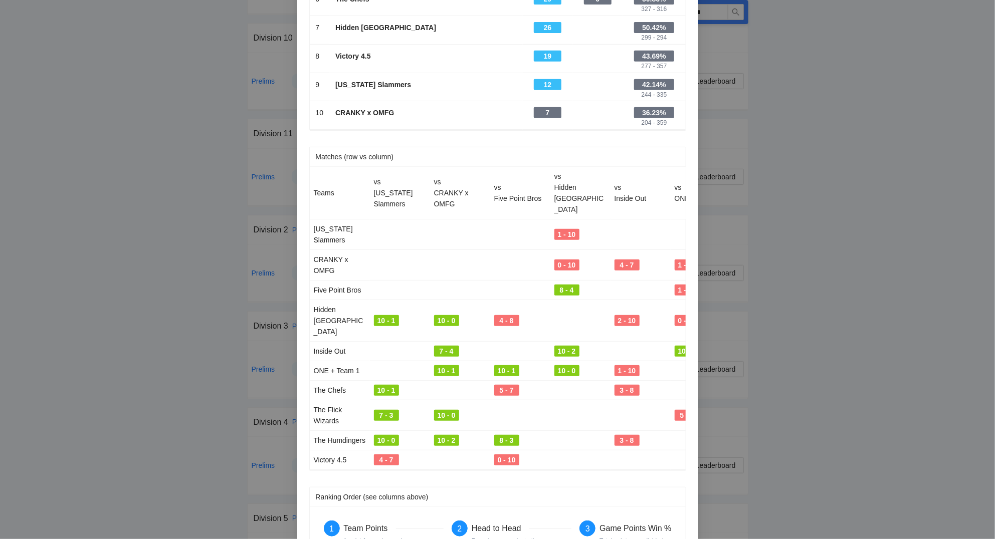
scroll to position [0, 0]
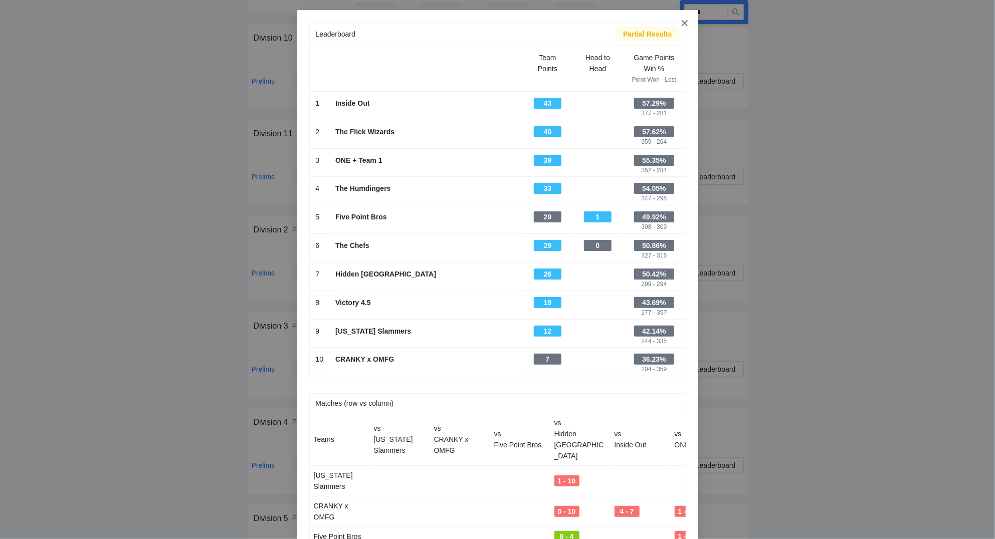
click at [685, 24] on icon "close" at bounding box center [684, 23] width 6 height 6
